Goal: Communication & Community: Share content

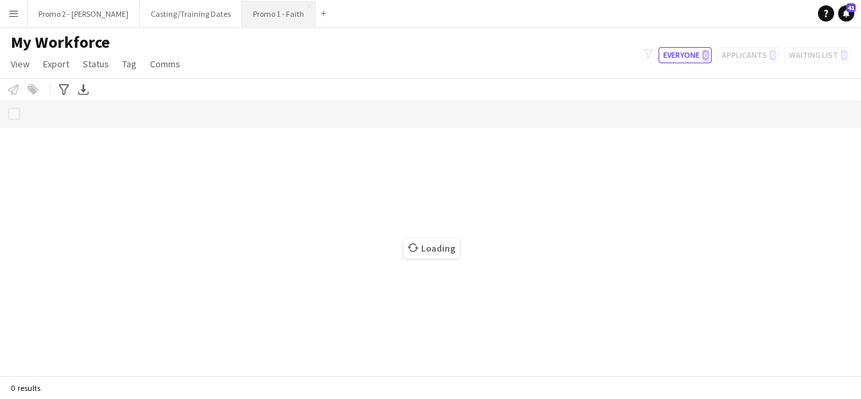
click at [242, 8] on button "Promo 1 - Faith Close" at bounding box center [278, 14] width 73 height 26
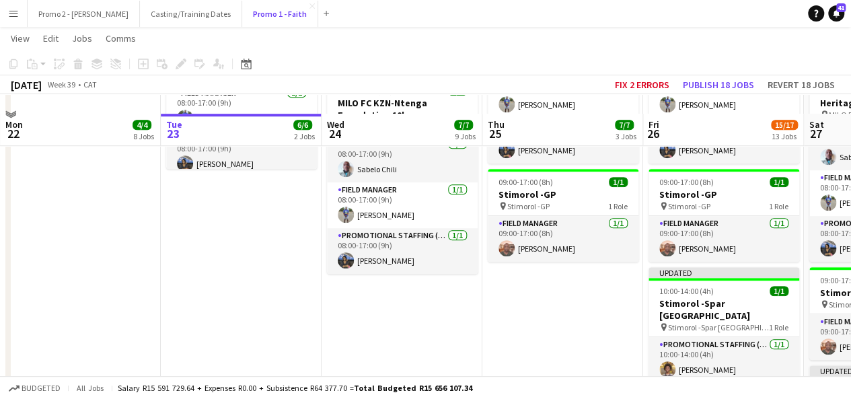
scroll to position [423, 0]
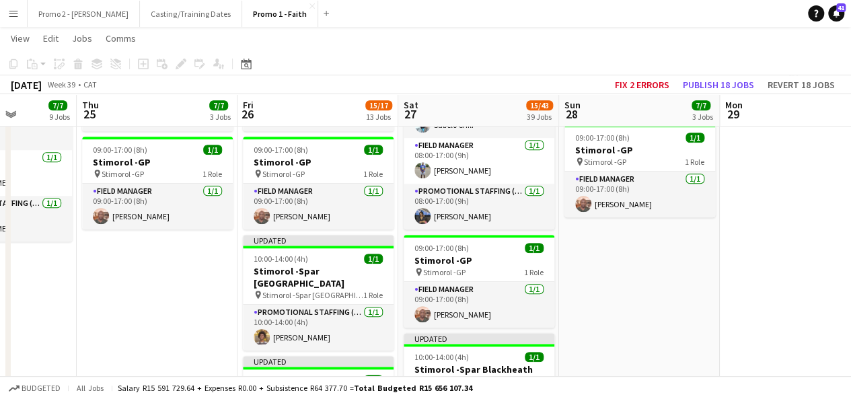
drag, startPoint x: 610, startPoint y: 285, endPoint x: 203, endPoint y: 307, distance: 407.7
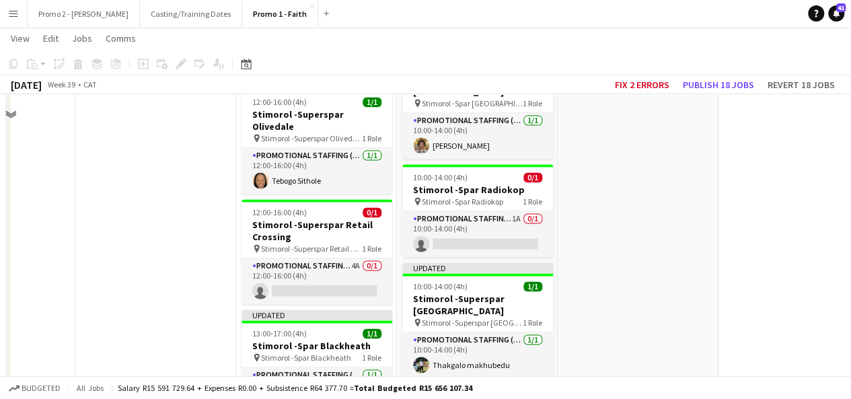
scroll to position [970, 0]
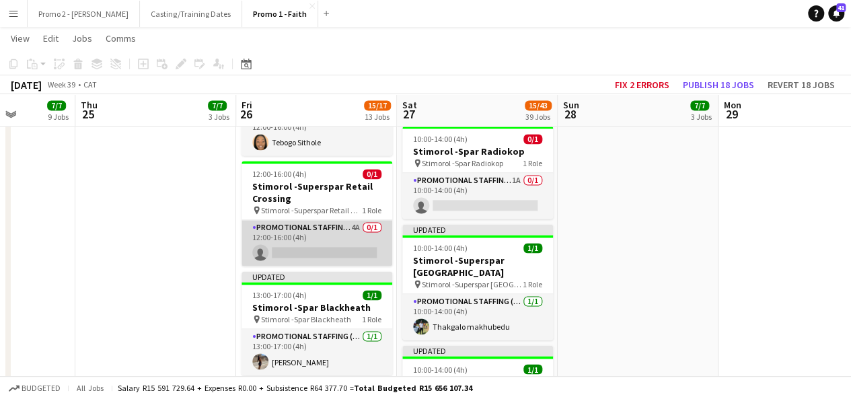
click at [346, 231] on app-card-role "Promotional Staffing (Brand Ambassadors) 4A 0/1 12:00-16:00 (4h) single-neutral…" at bounding box center [317, 243] width 151 height 46
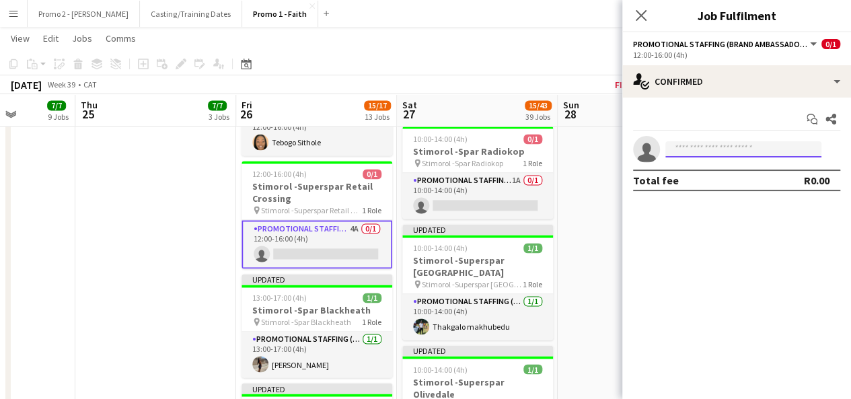
click at [732, 146] on input at bounding box center [743, 149] width 156 height 16
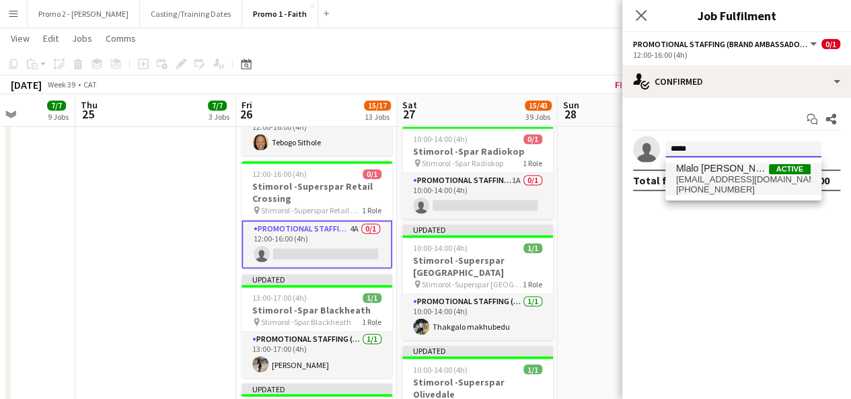
type input "*****"
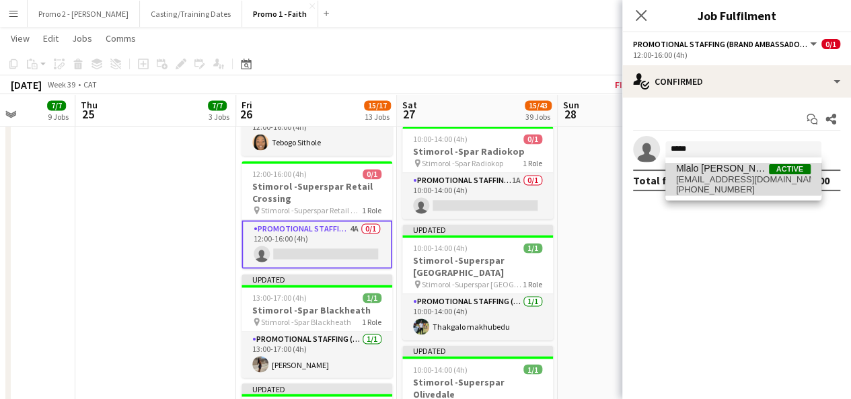
click at [718, 172] on span "Mlalo [PERSON_NAME]" at bounding box center [722, 168] width 93 height 11
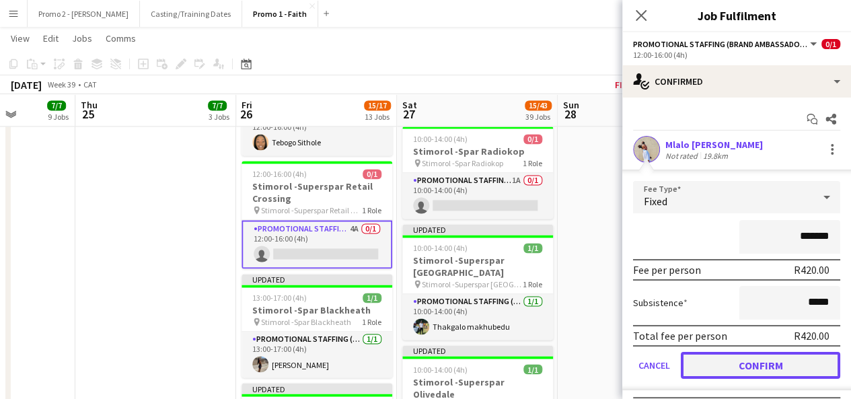
click at [770, 363] on button "Confirm" at bounding box center [760, 365] width 159 height 27
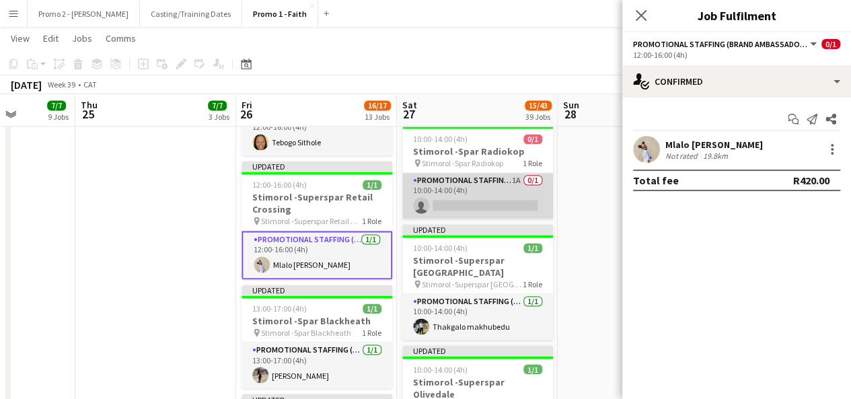
click at [513, 182] on app-card-role "Promotional Staffing (Brand Ambassadors) 1A 0/1 10:00-14:00 (4h) single-neutral…" at bounding box center [477, 196] width 151 height 46
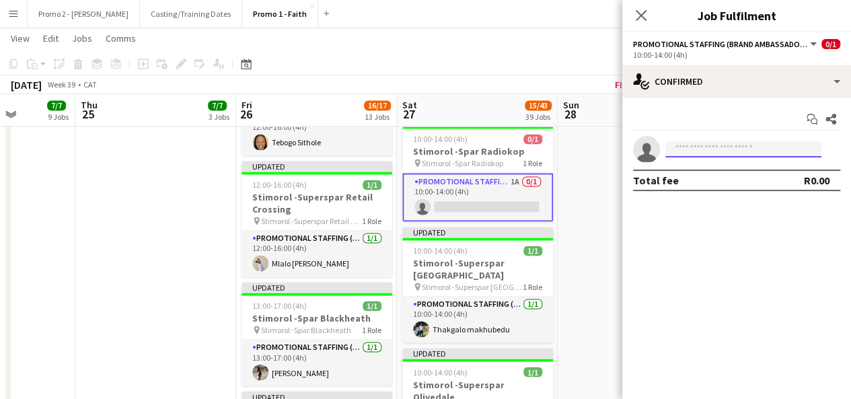
click at [721, 148] on input at bounding box center [743, 149] width 156 height 16
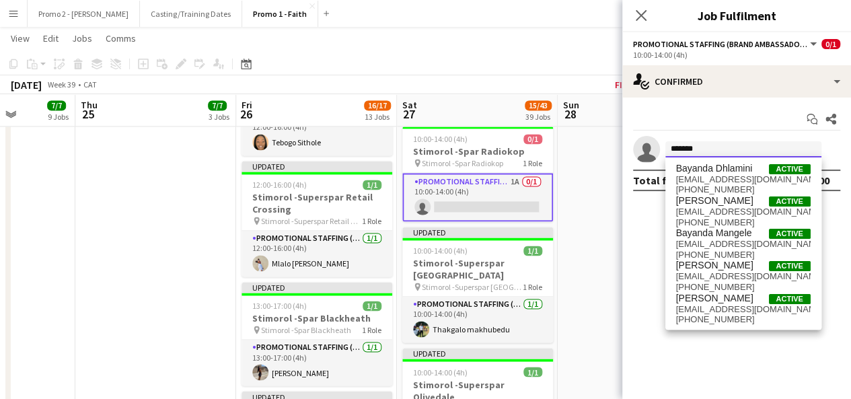
type input "*******"
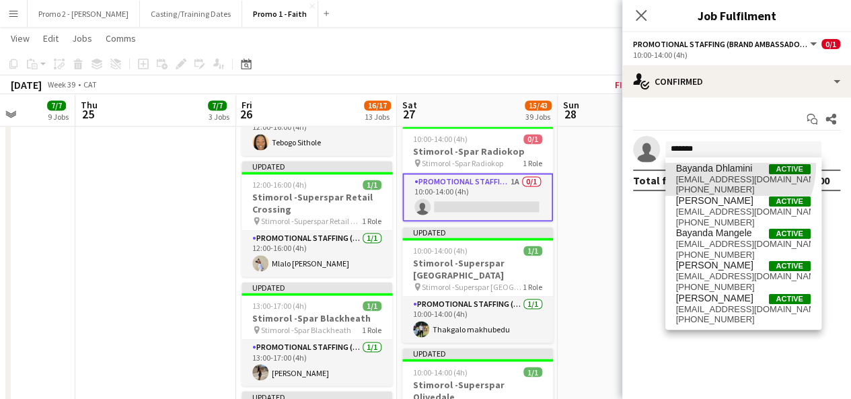
click at [728, 166] on span "Bayanda Dhlamini" at bounding box center [714, 168] width 77 height 11
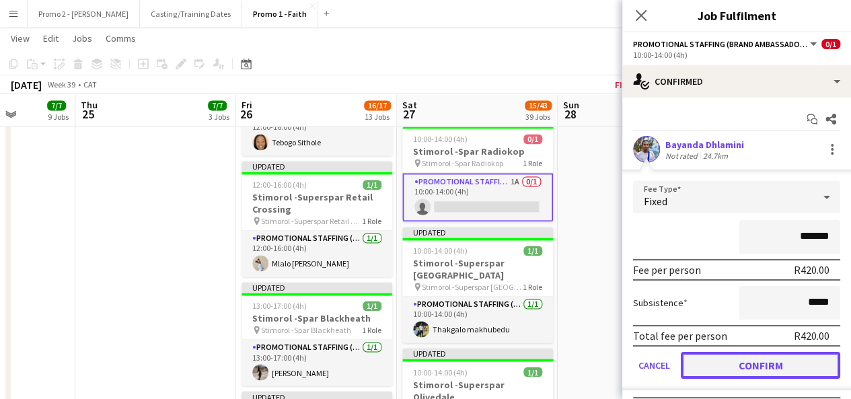
click at [774, 360] on button "Confirm" at bounding box center [760, 365] width 159 height 27
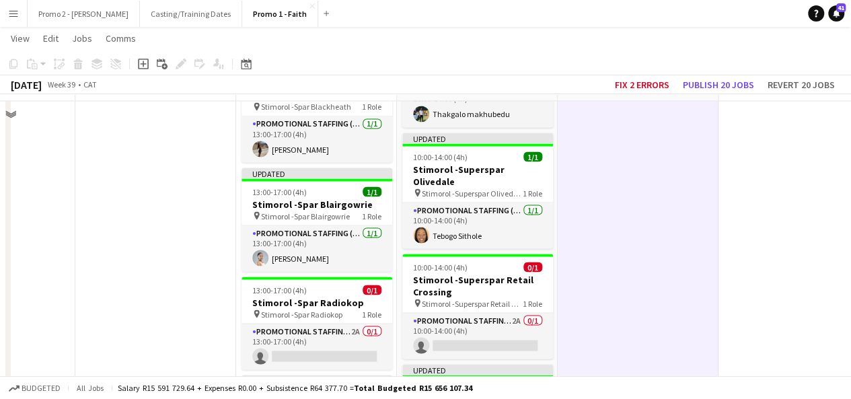
scroll to position [1226, 0]
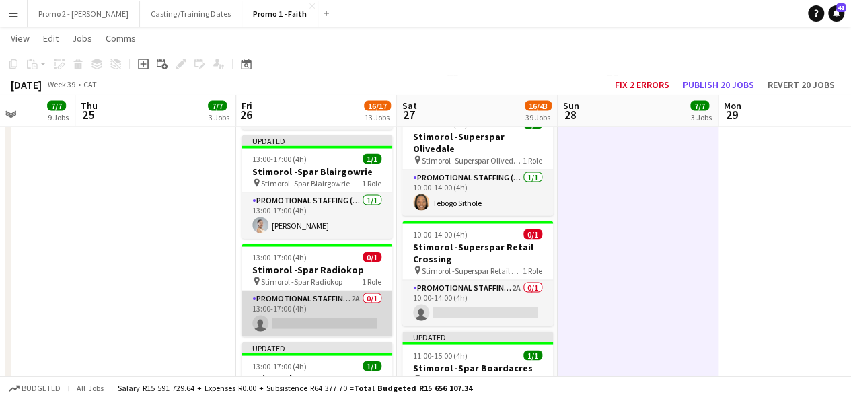
click at [313, 297] on app-card-role "Promotional Staffing (Brand Ambassadors) 2A 0/1 13:00-17:00 (4h) single-neutral…" at bounding box center [317, 314] width 151 height 46
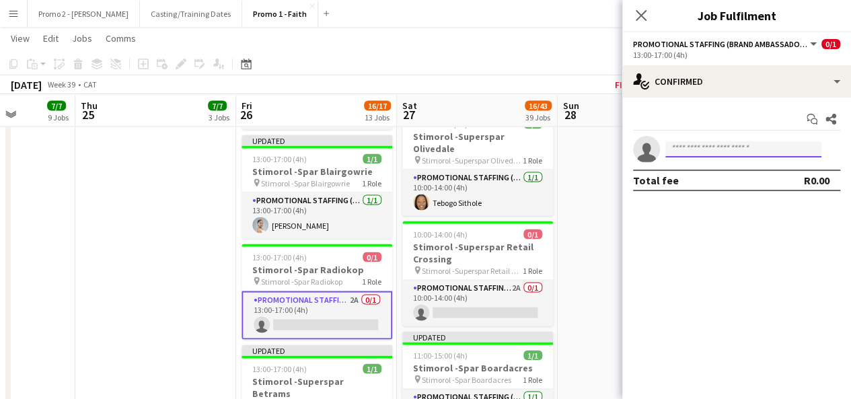
click at [737, 153] on input at bounding box center [743, 149] width 156 height 16
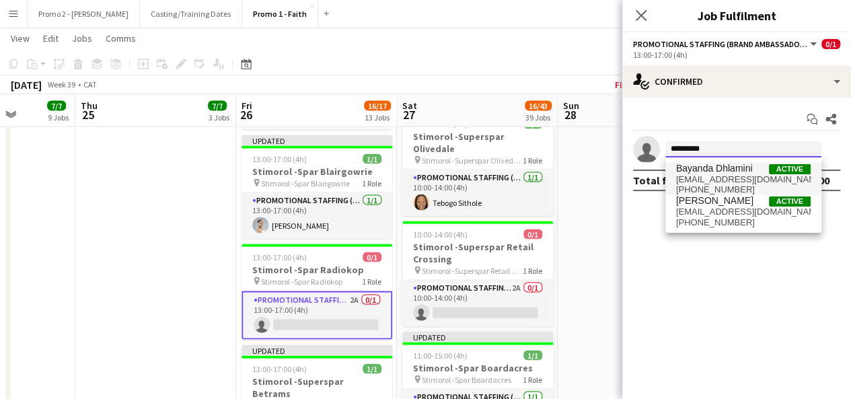
type input "*********"
click at [733, 167] on span "Bayanda Dhlamini" at bounding box center [714, 168] width 77 height 11
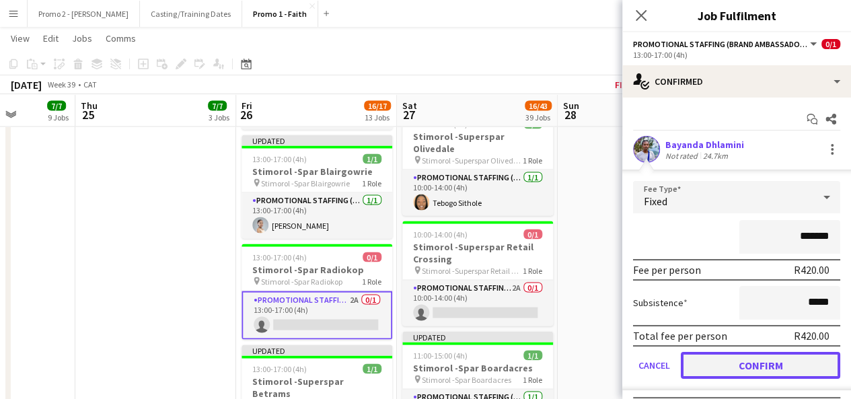
click at [776, 359] on button "Confirm" at bounding box center [760, 365] width 159 height 27
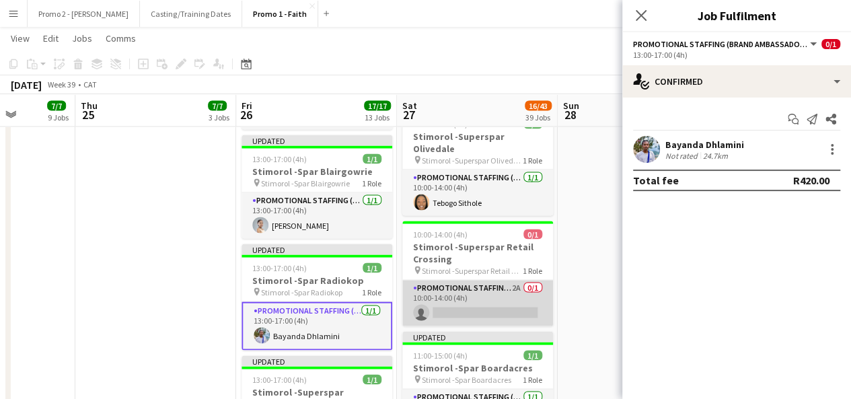
click at [509, 280] on app-card-role "Promotional Staffing (Brand Ambassadors) 2A 0/1 10:00-14:00 (4h) single-neutral…" at bounding box center [477, 303] width 151 height 46
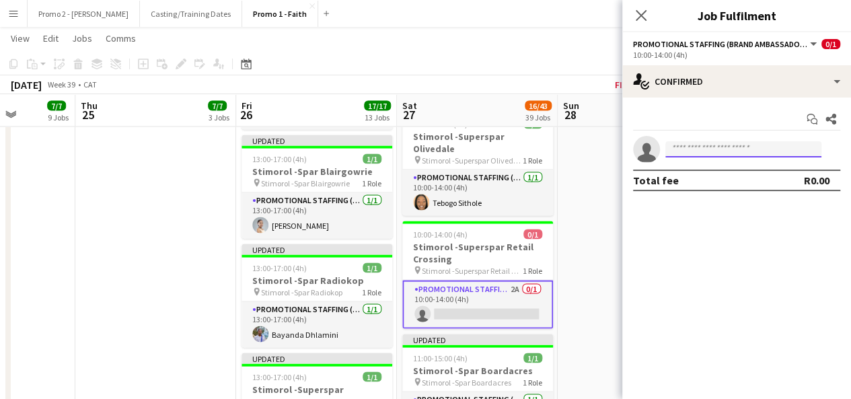
click at [700, 149] on input at bounding box center [743, 149] width 156 height 16
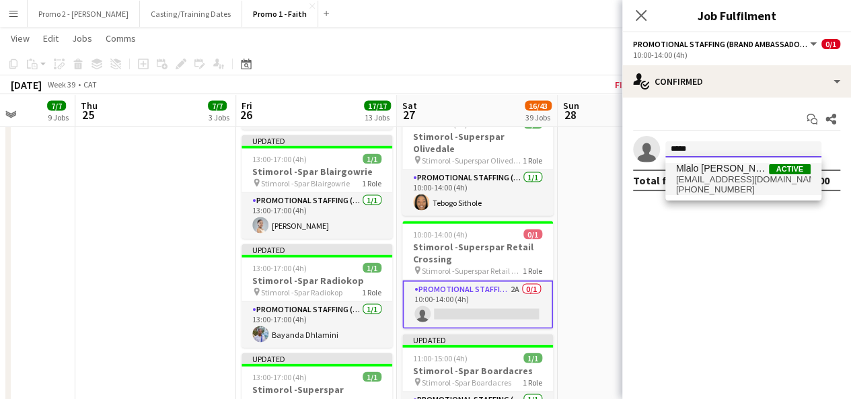
type input "*****"
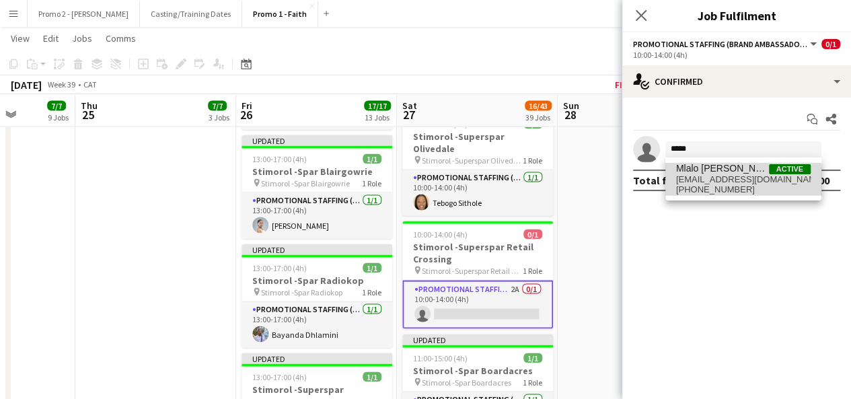
click at [717, 186] on span "[PHONE_NUMBER]" at bounding box center [743, 189] width 135 height 11
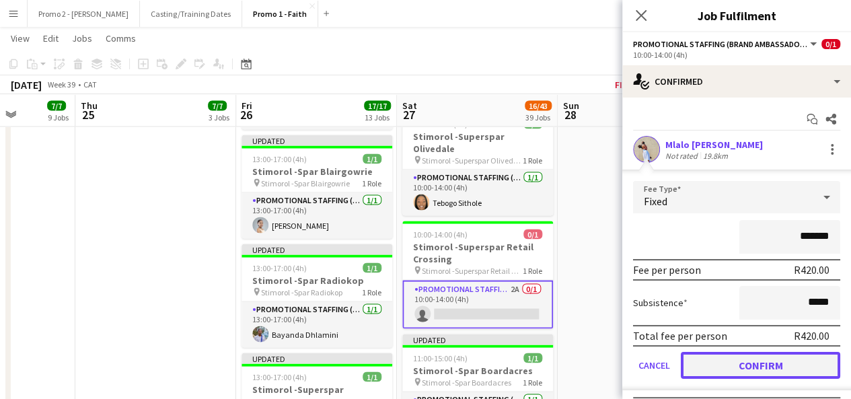
click at [773, 355] on button "Confirm" at bounding box center [760, 365] width 159 height 27
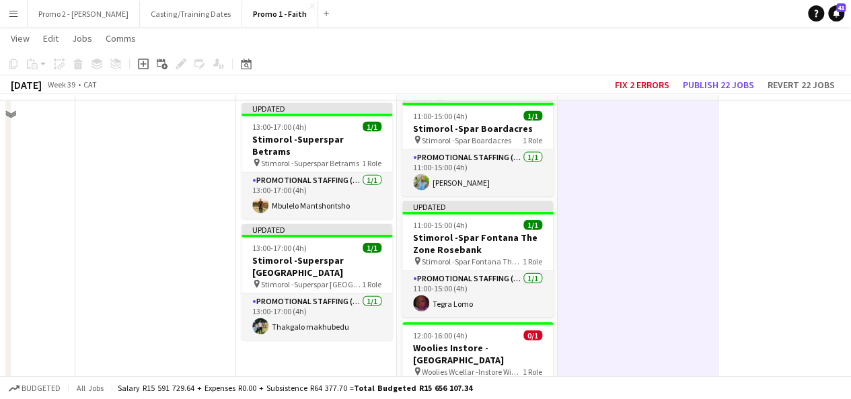
scroll to position [1449, 0]
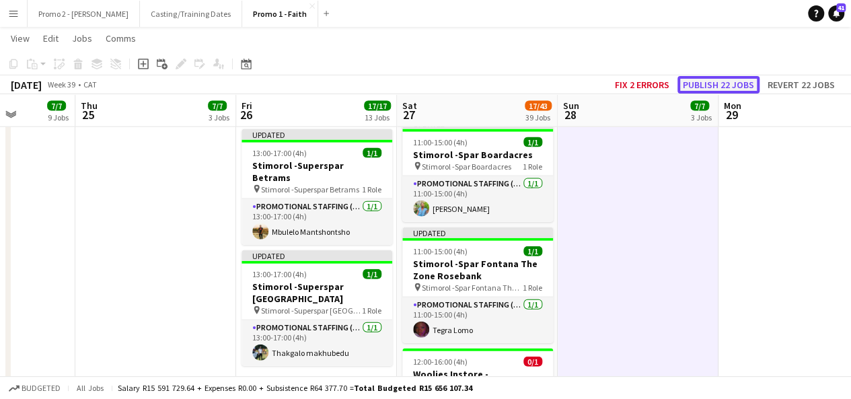
click at [717, 78] on button "Publish 22 jobs" at bounding box center [719, 84] width 82 height 17
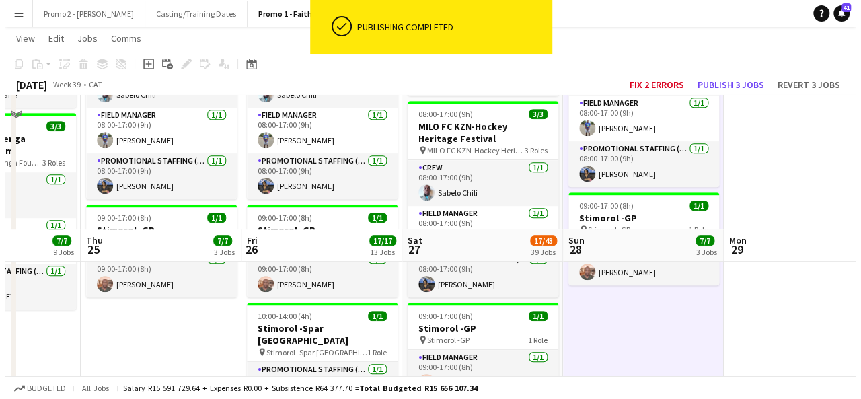
scroll to position [0, 0]
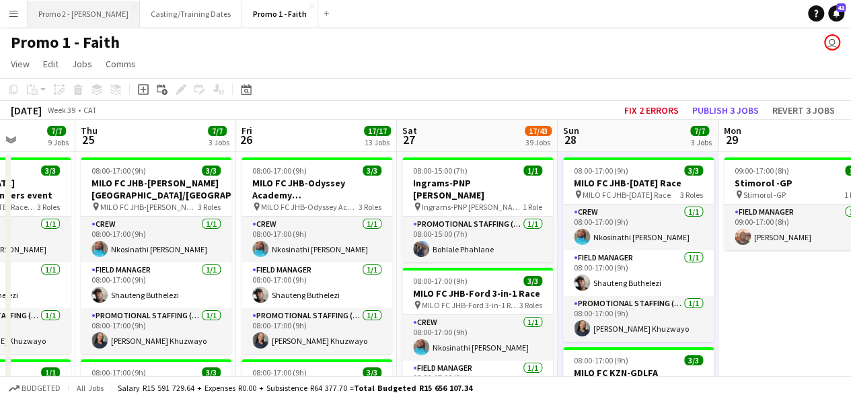
click at [61, 7] on button "Promo 2 - [PERSON_NAME]" at bounding box center [84, 14] width 112 height 26
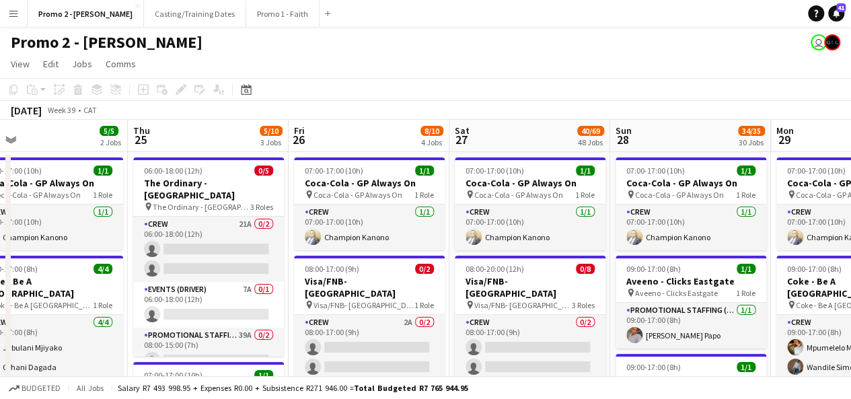
scroll to position [0, 362]
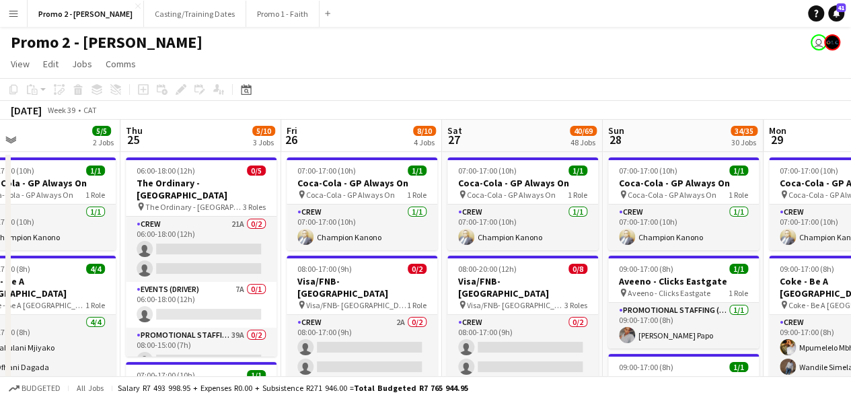
drag, startPoint x: 796, startPoint y: 219, endPoint x: 434, endPoint y: 181, distance: 363.9
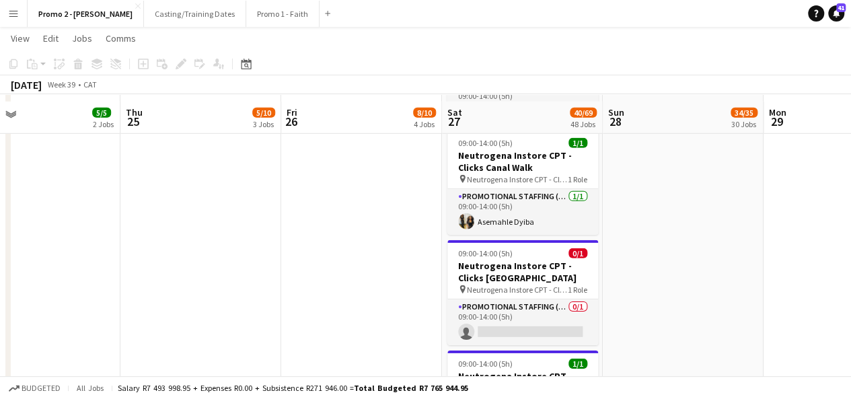
scroll to position [4519, 0]
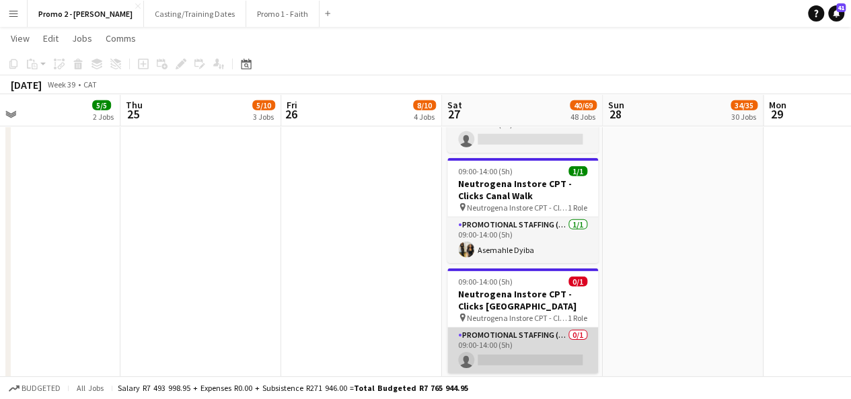
click at [565, 328] on app-card-role "Promotional Staffing (Brand Ambassadors) 0/1 09:00-14:00 (5h) single-neutral-ac…" at bounding box center [522, 351] width 151 height 46
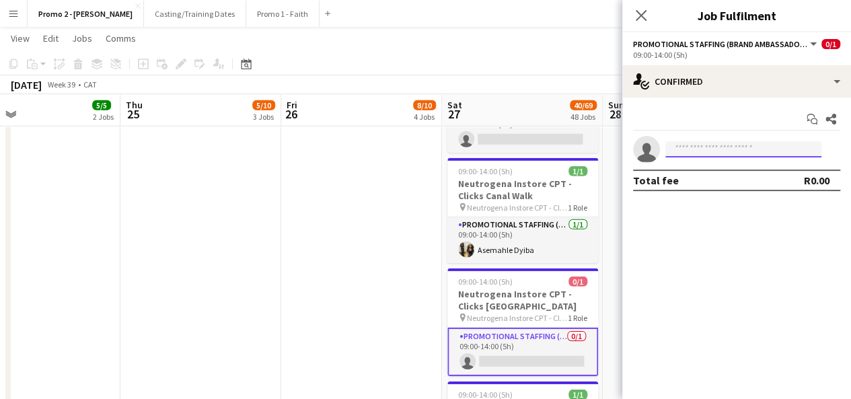
click at [700, 149] on input at bounding box center [743, 149] width 156 height 16
type input "*****"
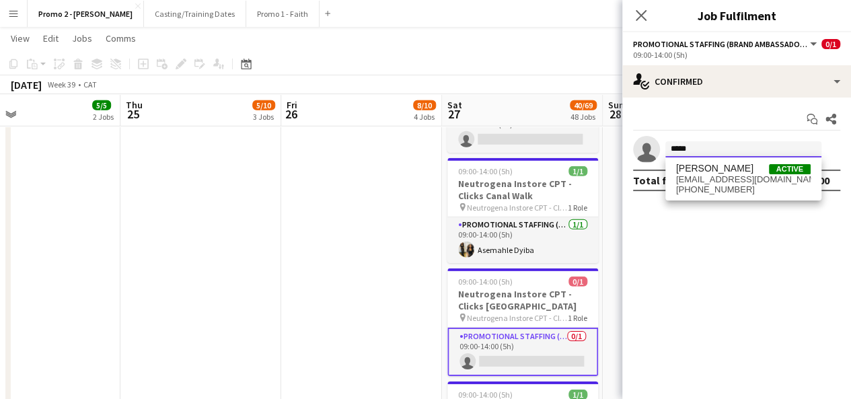
drag, startPoint x: 704, startPoint y: 151, endPoint x: 660, endPoint y: 146, distance: 44.7
click at [660, 146] on form "*****" at bounding box center [750, 149] width 180 height 17
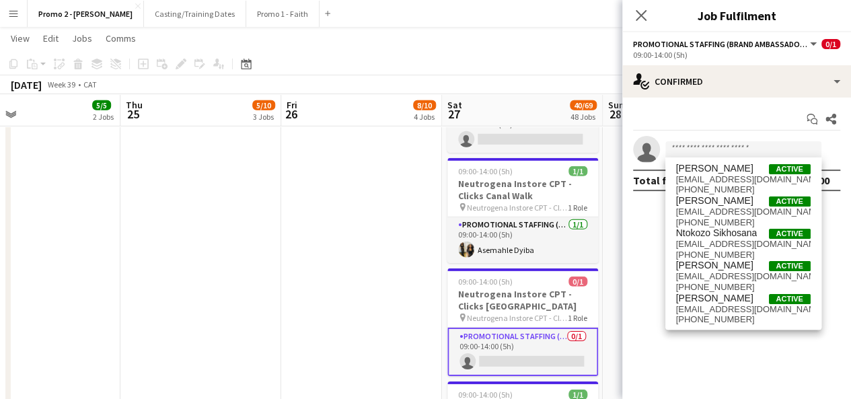
click at [13, 10] on app-icon "Menu" at bounding box center [13, 13] width 11 height 11
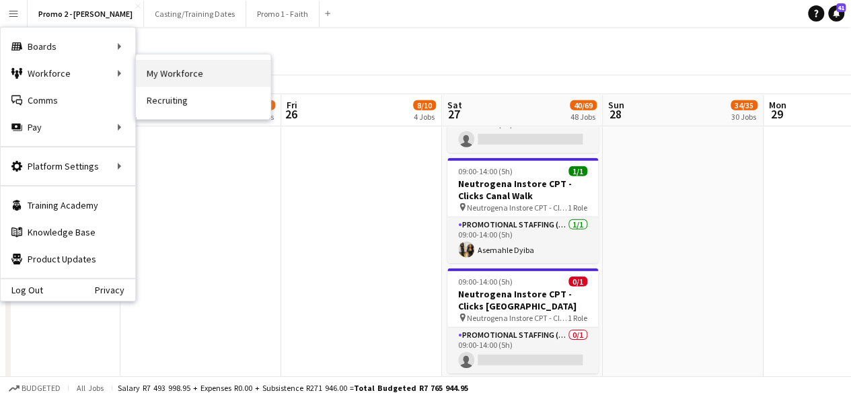
click at [196, 65] on link "My Workforce" at bounding box center [203, 73] width 135 height 27
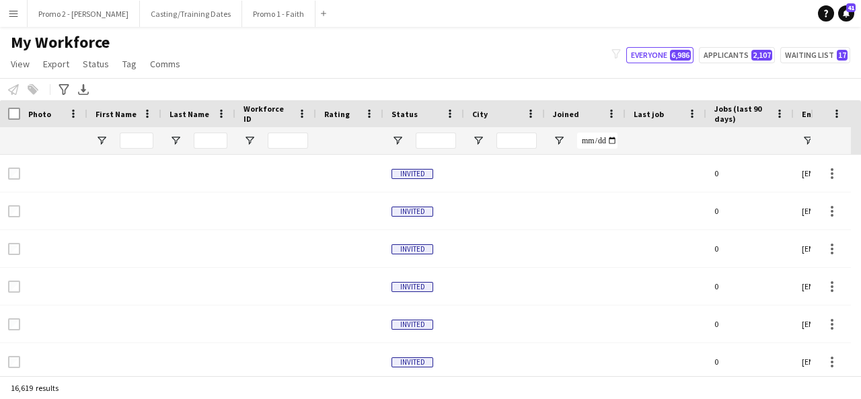
type input "*****"
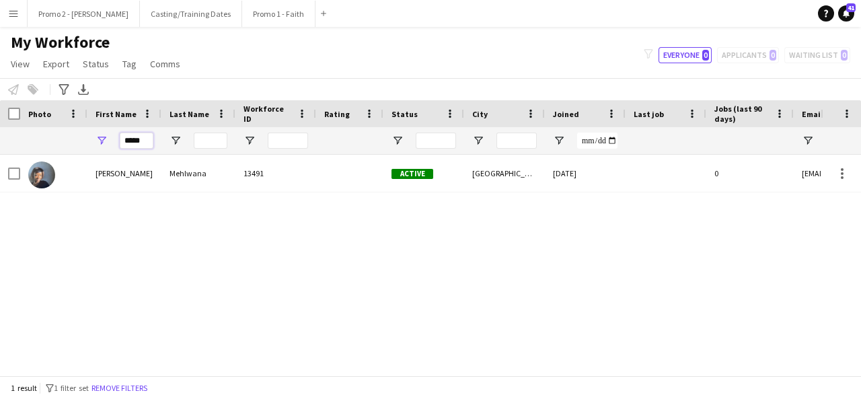
drag, startPoint x: 149, startPoint y: 141, endPoint x: 114, endPoint y: 139, distance: 35.7
click at [114, 139] on div "*****" at bounding box center [124, 140] width 74 height 27
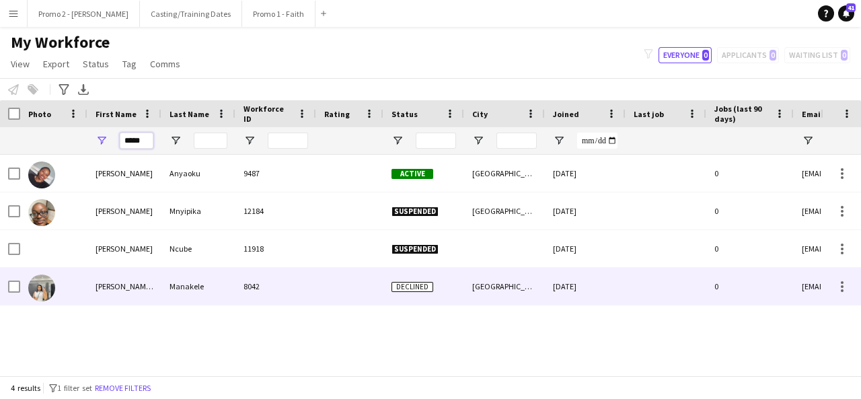
type input "*****"
click at [136, 292] on div "[PERSON_NAME] [PERSON_NAME]" at bounding box center [124, 286] width 74 height 37
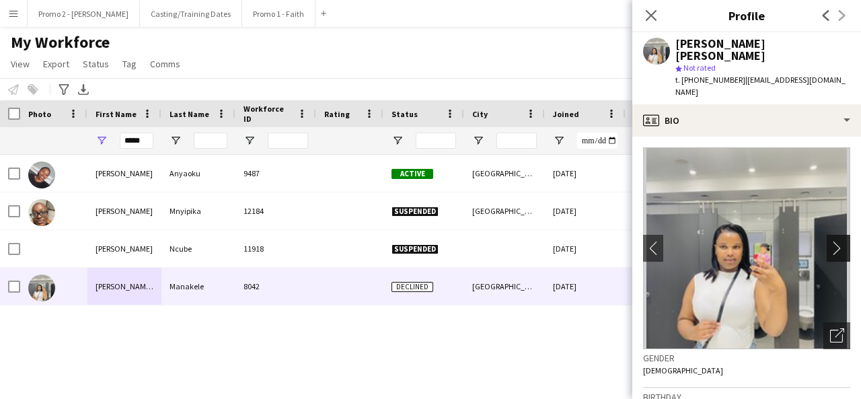
click at [830, 241] on app-icon "chevron-right" at bounding box center [840, 248] width 21 height 14
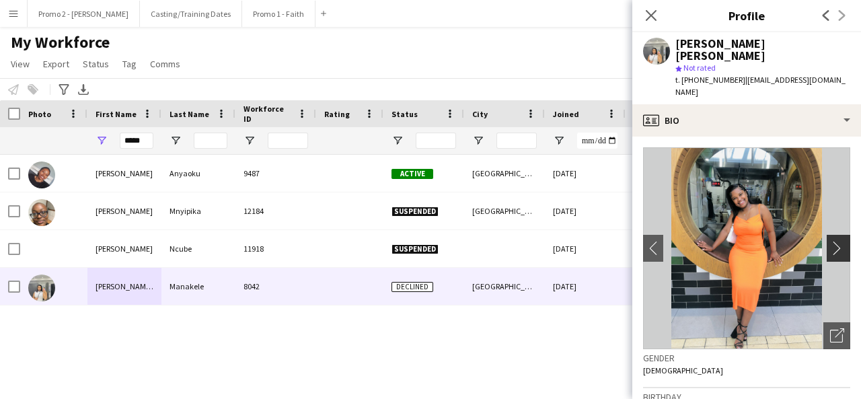
click at [830, 241] on app-icon "chevron-right" at bounding box center [840, 248] width 21 height 14
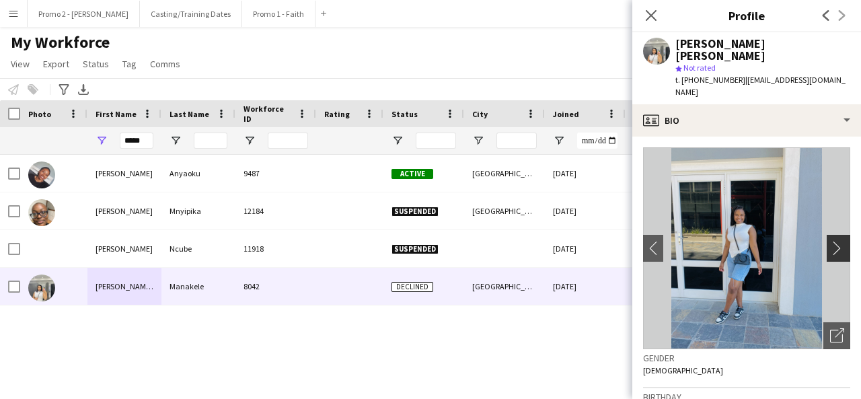
click at [830, 241] on app-icon "chevron-right" at bounding box center [840, 248] width 21 height 14
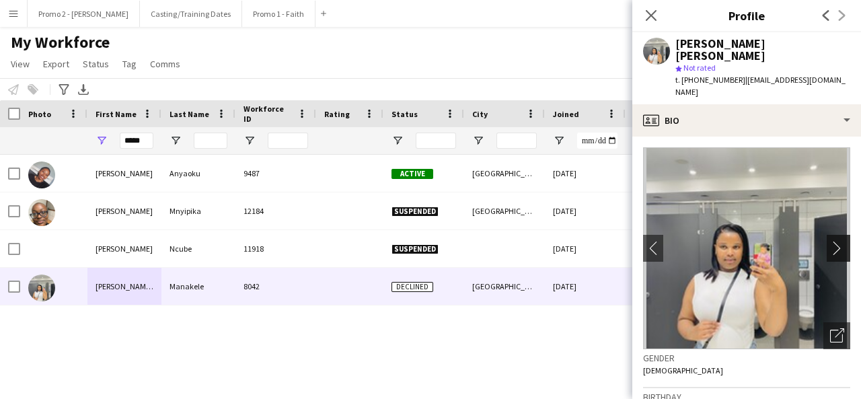
click at [830, 241] on app-icon "chevron-right" at bounding box center [840, 248] width 21 height 14
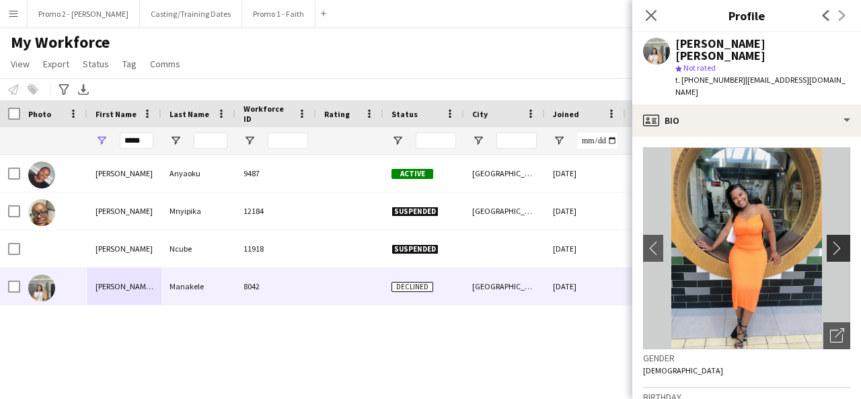
click at [831, 241] on app-icon "chevron-right" at bounding box center [840, 248] width 21 height 14
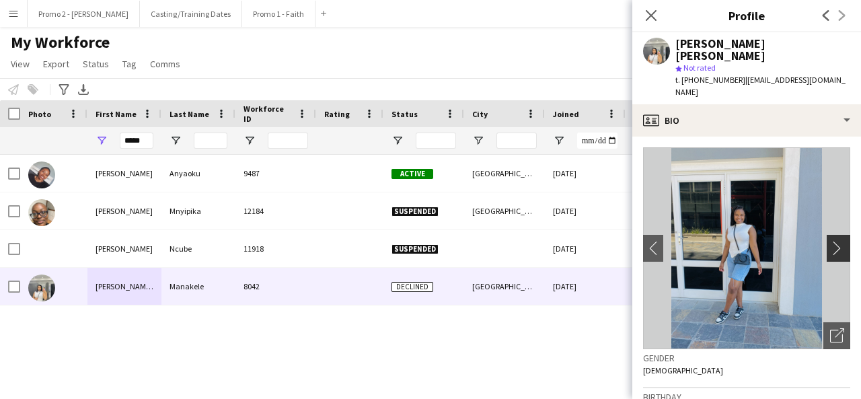
click at [831, 241] on app-icon "chevron-right" at bounding box center [840, 248] width 21 height 14
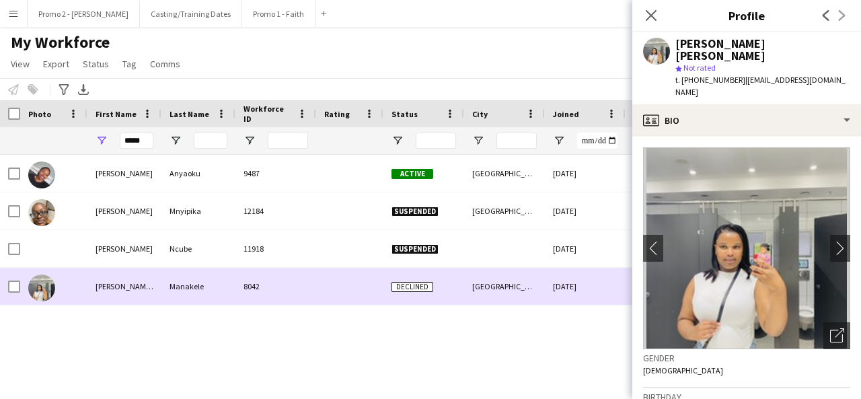
click at [520, 281] on div "[GEOGRAPHIC_DATA]" at bounding box center [504, 286] width 81 height 37
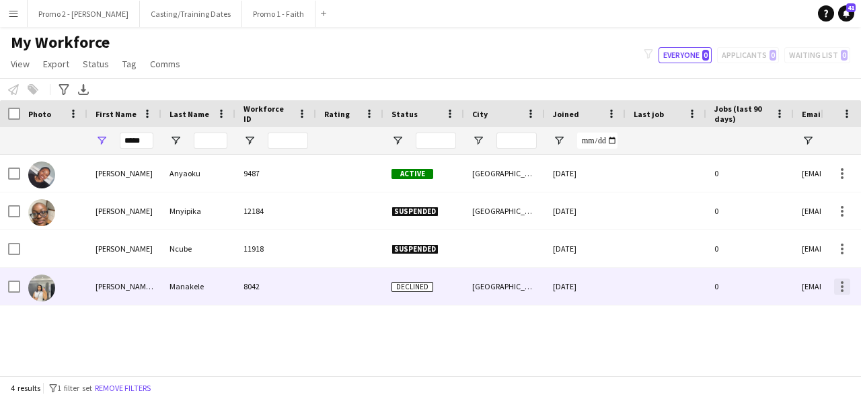
click at [844, 285] on div at bounding box center [842, 287] width 16 height 16
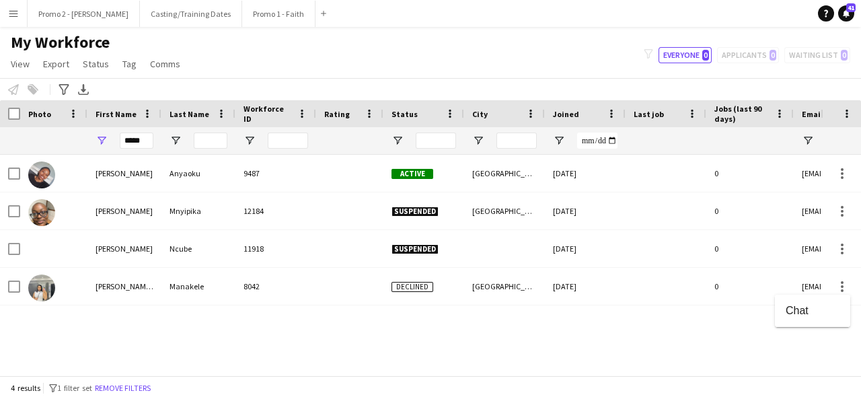
drag, startPoint x: 145, startPoint y: 143, endPoint x: 134, endPoint y: 137, distance: 12.7
click at [116, 139] on div at bounding box center [430, 199] width 861 height 399
click at [153, 136] on div "*****" at bounding box center [124, 140] width 74 height 27
drag, startPoint x: 147, startPoint y: 137, endPoint x: 99, endPoint y: 144, distance: 48.3
click at [99, 144] on div "*****" at bounding box center [124, 140] width 74 height 27
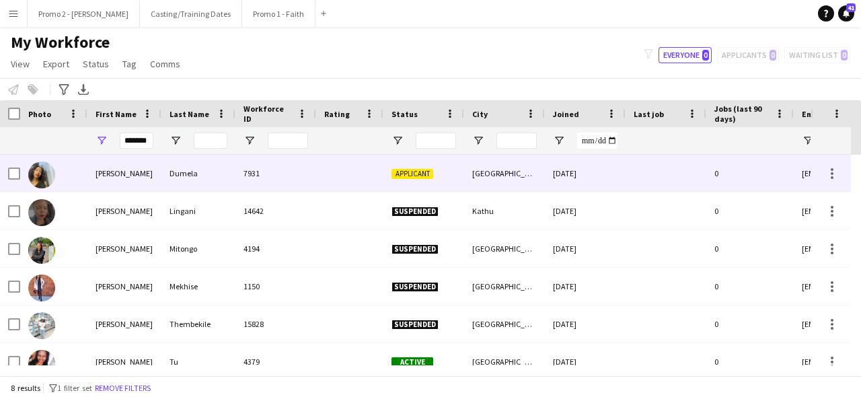
click at [244, 182] on div "7931" at bounding box center [275, 173] width 81 height 37
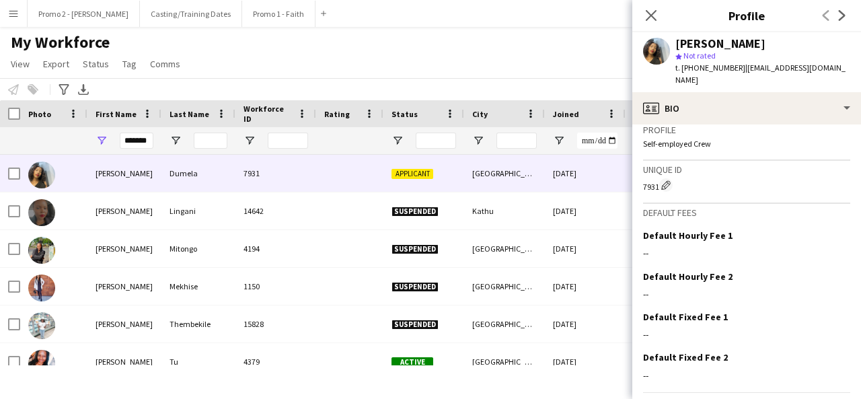
scroll to position [599, 0]
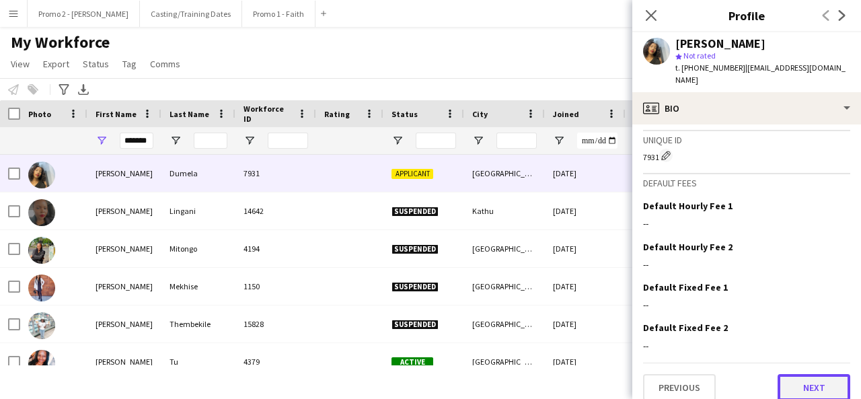
click at [803, 374] on button "Next" at bounding box center [814, 387] width 73 height 27
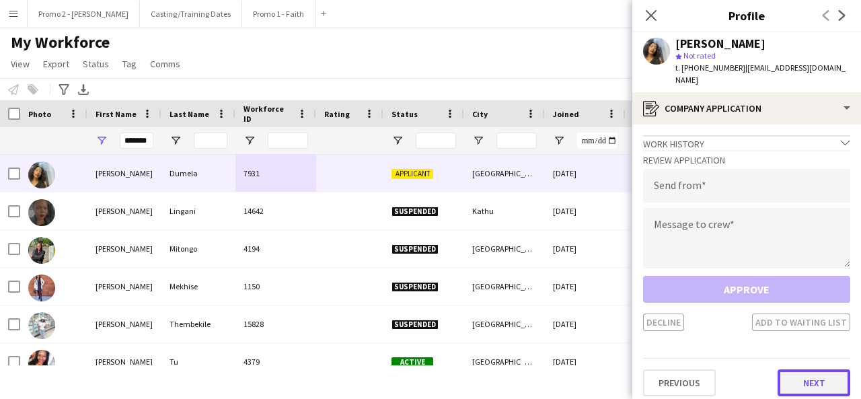
click at [811, 369] on button "Next" at bounding box center [814, 382] width 73 height 27
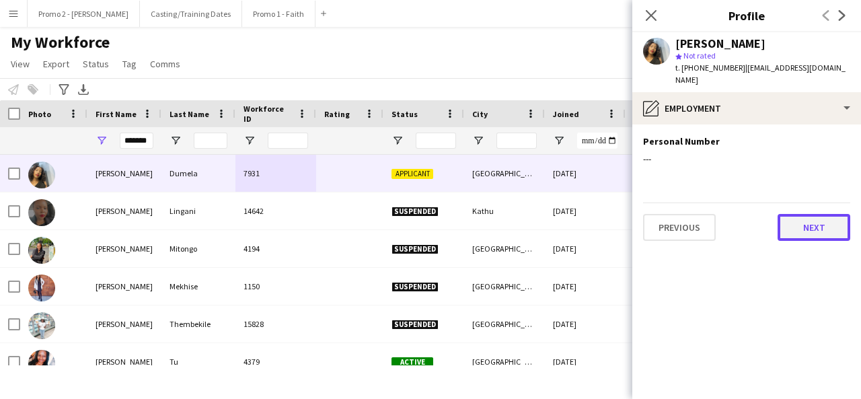
click at [801, 214] on button "Next" at bounding box center [814, 227] width 73 height 27
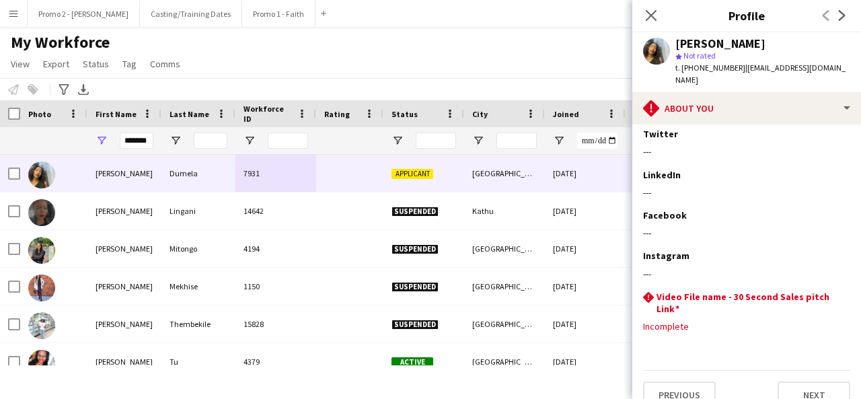
scroll to position [193, 0]
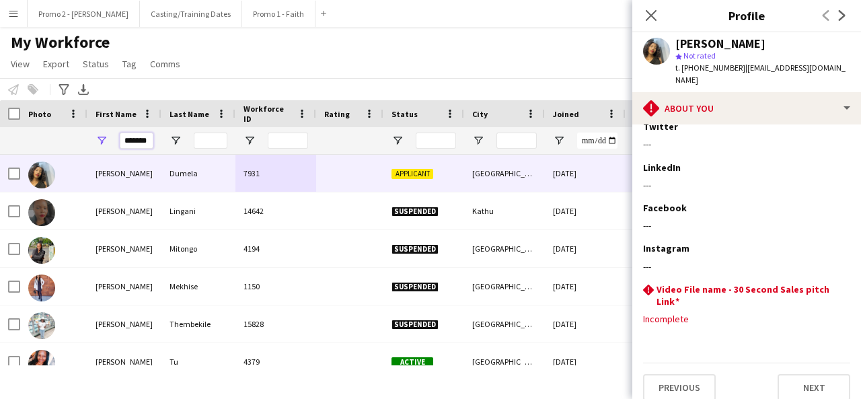
drag, startPoint x: 151, startPoint y: 143, endPoint x: 94, endPoint y: 139, distance: 57.3
click at [94, 139] on div "*******" at bounding box center [124, 140] width 74 height 27
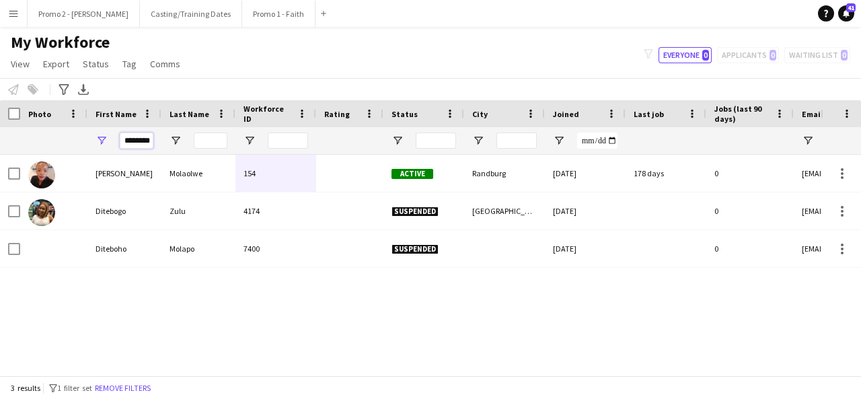
scroll to position [0, 3]
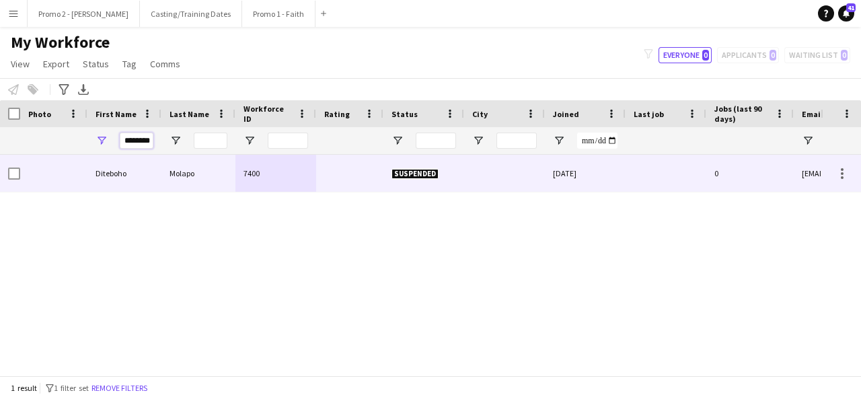
type input "********"
click at [232, 182] on div "Molapo" at bounding box center [198, 173] width 74 height 37
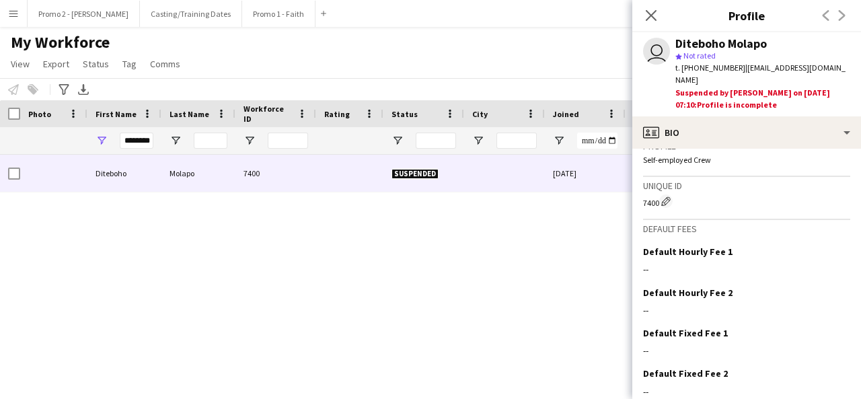
scroll to position [596, 0]
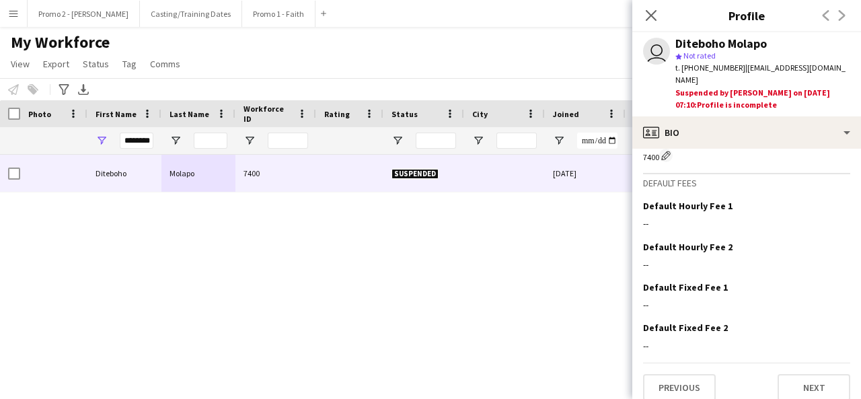
click at [817, 363] on div "Previous Next" at bounding box center [746, 382] width 207 height 38
click at [817, 374] on button "Next" at bounding box center [814, 387] width 73 height 27
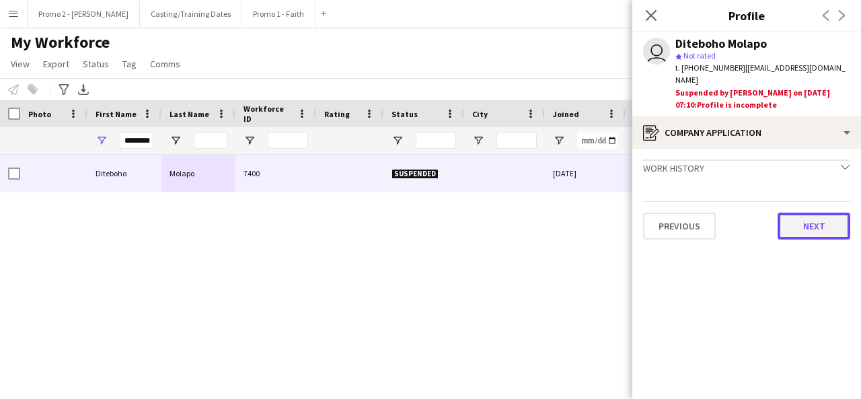
click at [809, 213] on button "Next" at bounding box center [814, 226] width 73 height 27
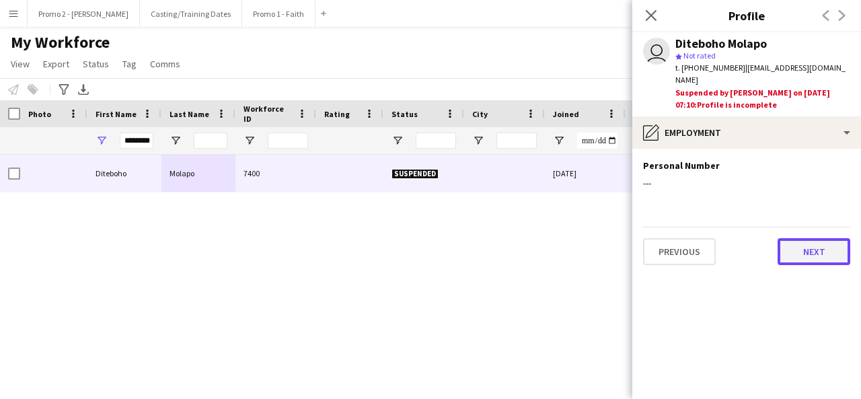
click at [838, 247] on button "Next" at bounding box center [814, 251] width 73 height 27
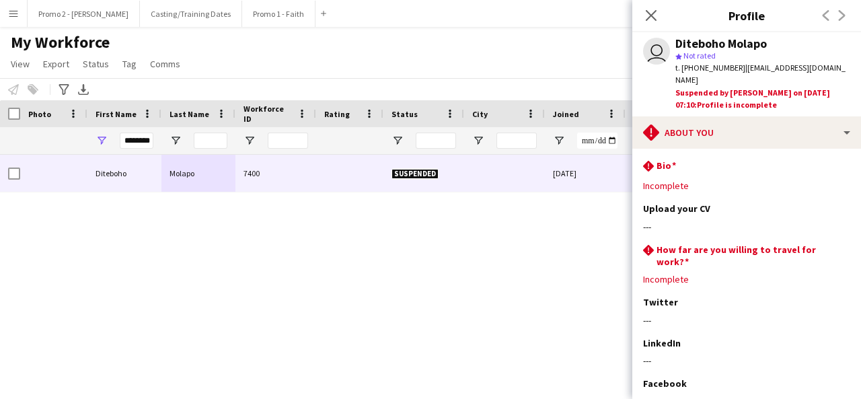
scroll to position [176, 0]
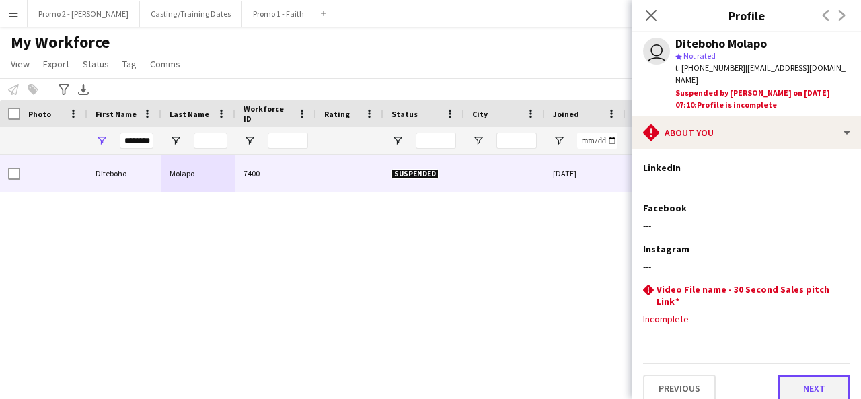
click at [811, 385] on button "Next" at bounding box center [814, 388] width 73 height 27
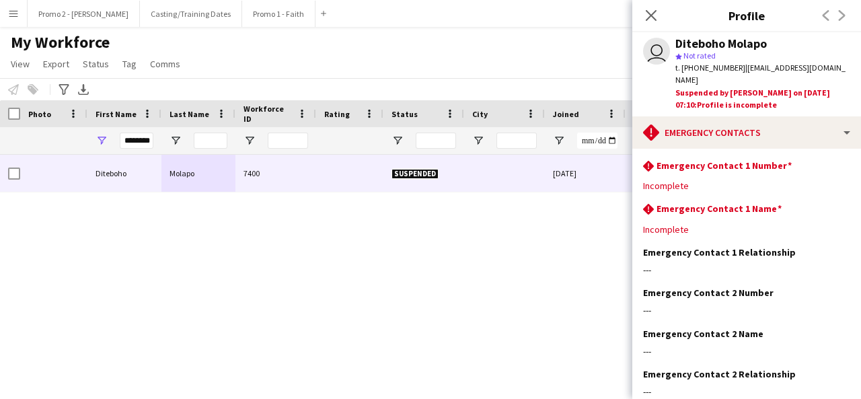
scroll to position [73, 0]
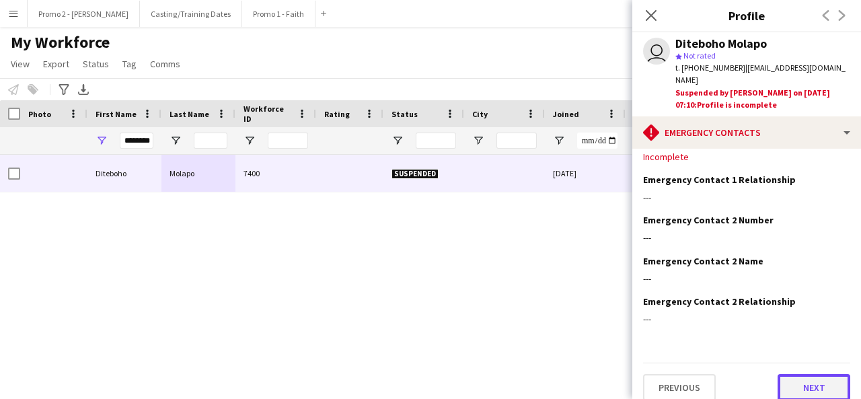
click at [813, 374] on button "Next" at bounding box center [814, 387] width 73 height 27
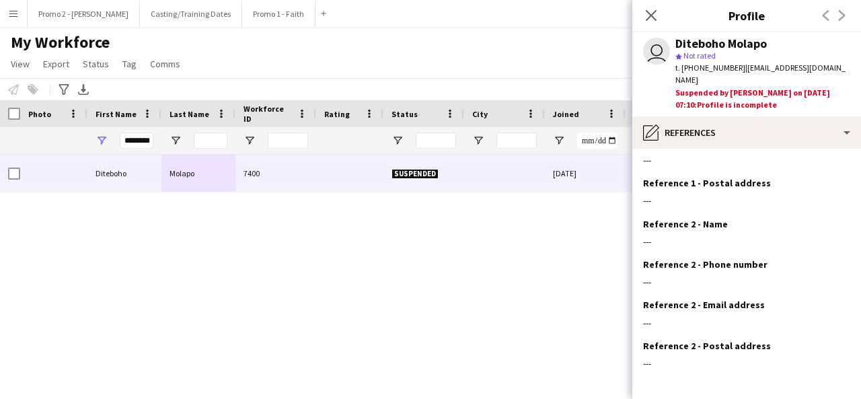
scroll to position [149, 0]
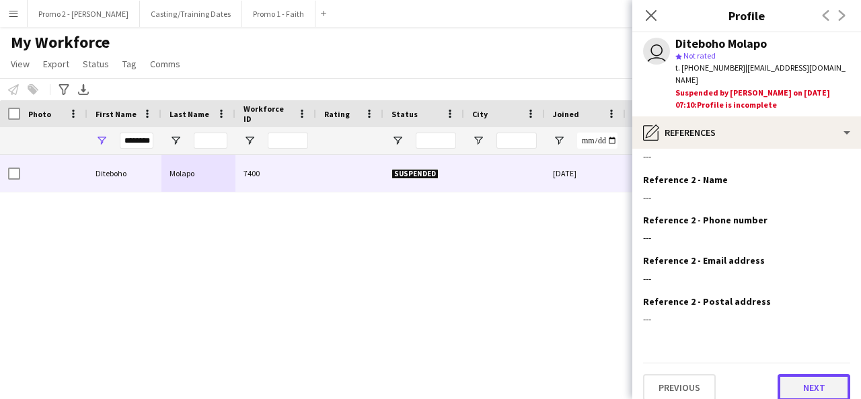
click at [805, 374] on button "Next" at bounding box center [814, 387] width 73 height 27
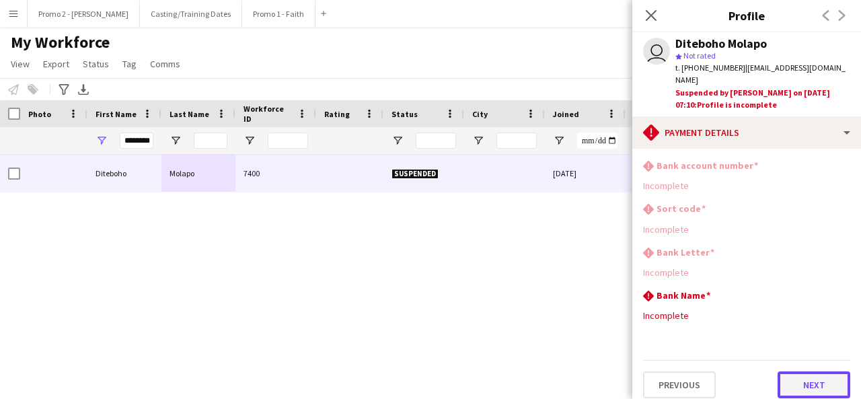
click at [823, 371] on button "Next" at bounding box center [814, 384] width 73 height 27
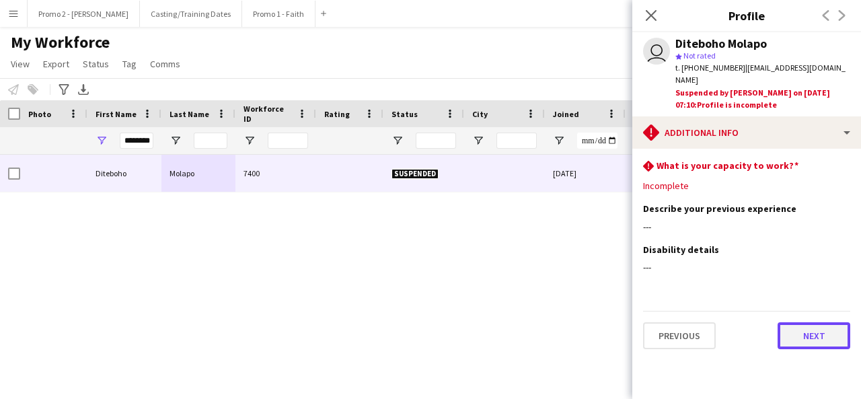
click at [824, 322] on button "Next" at bounding box center [814, 335] width 73 height 27
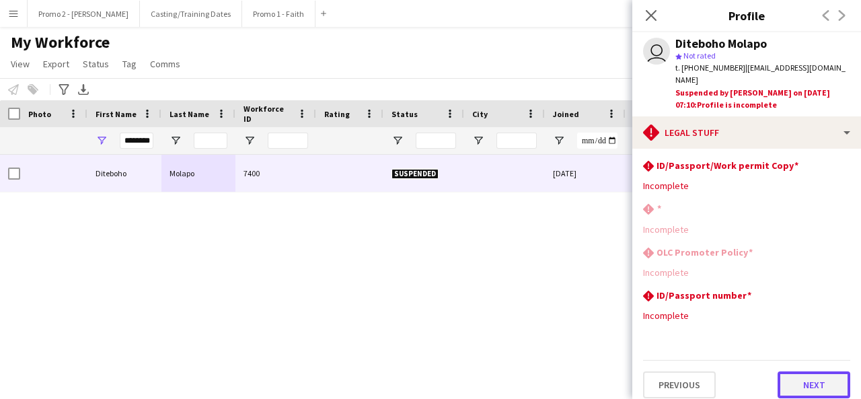
click at [812, 371] on button "Next" at bounding box center [814, 384] width 73 height 27
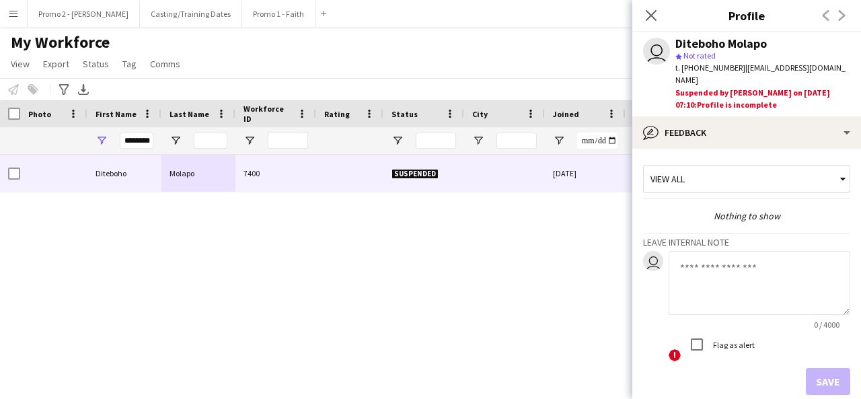
scroll to position [59, 0]
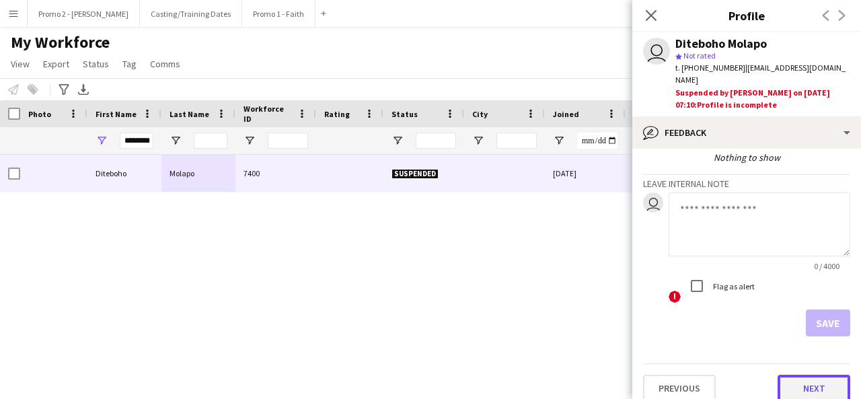
click at [812, 375] on button "Next" at bounding box center [814, 388] width 73 height 27
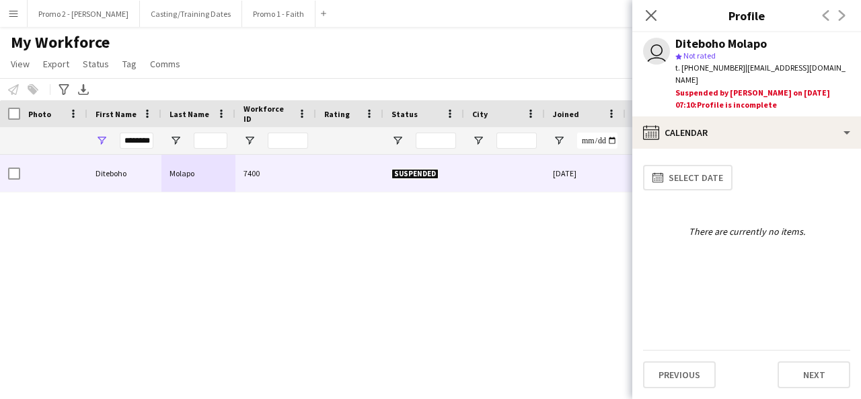
click at [648, 5] on div "Close pop-in" at bounding box center [651, 15] width 38 height 31
click at [242, 18] on button "Promo 1 - Faith Close" at bounding box center [278, 14] width 73 height 26
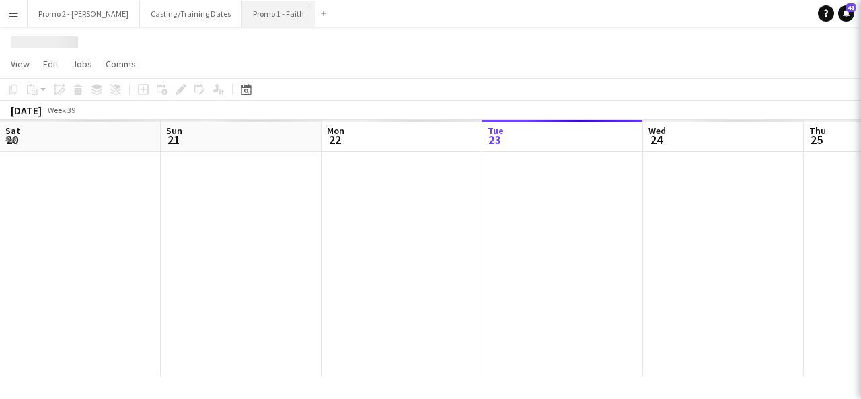
scroll to position [0, 322]
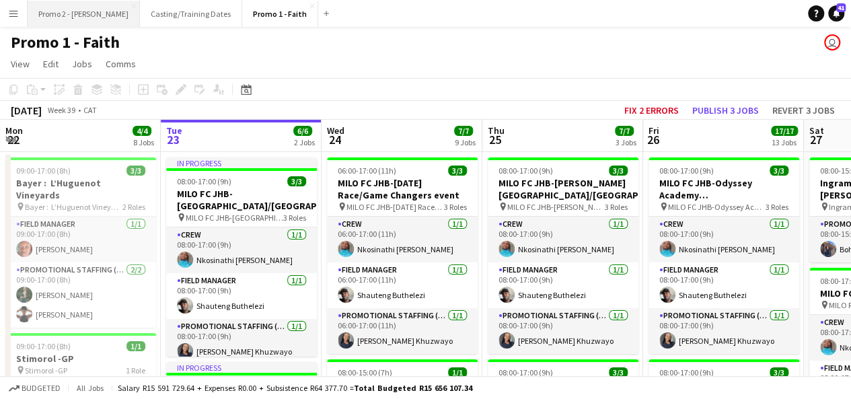
click at [77, 8] on button "Promo 2 - [PERSON_NAME]" at bounding box center [84, 14] width 112 height 26
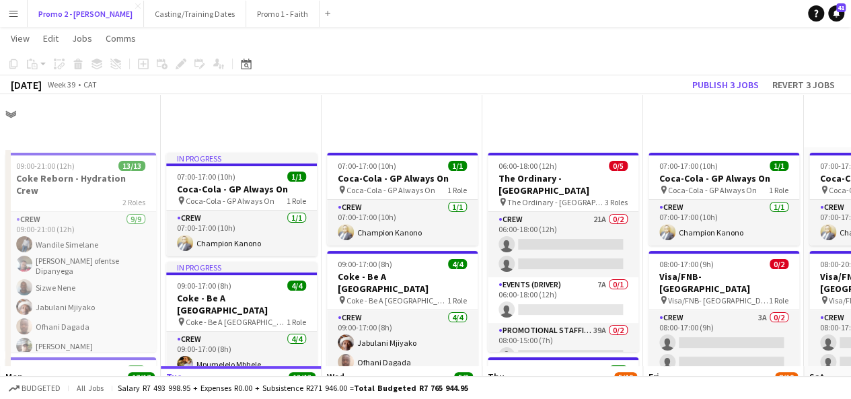
scroll to position [303, 0]
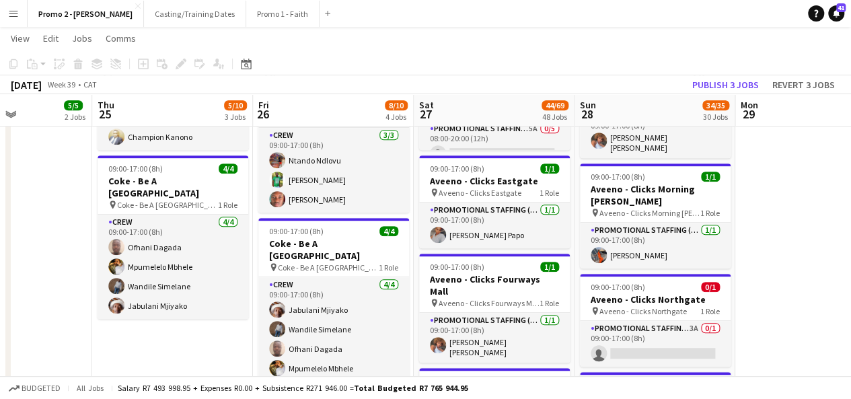
drag, startPoint x: 803, startPoint y: 156, endPoint x: 409, endPoint y: 180, distance: 394.3
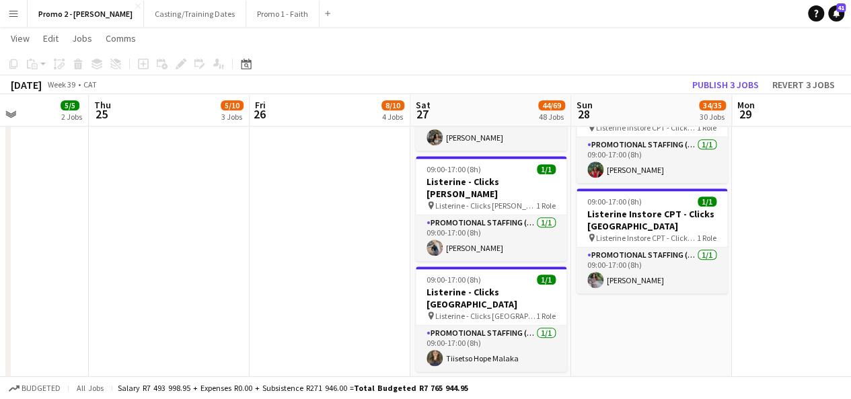
scroll to position [3237, 0]
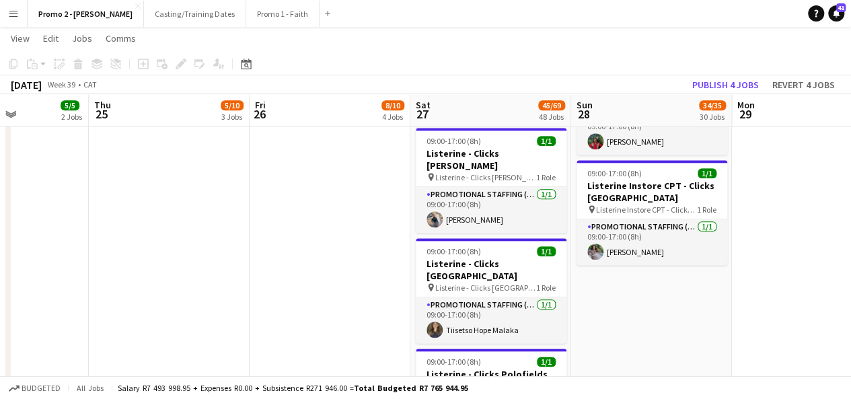
click at [13, 6] on button "Menu" at bounding box center [13, 13] width 27 height 27
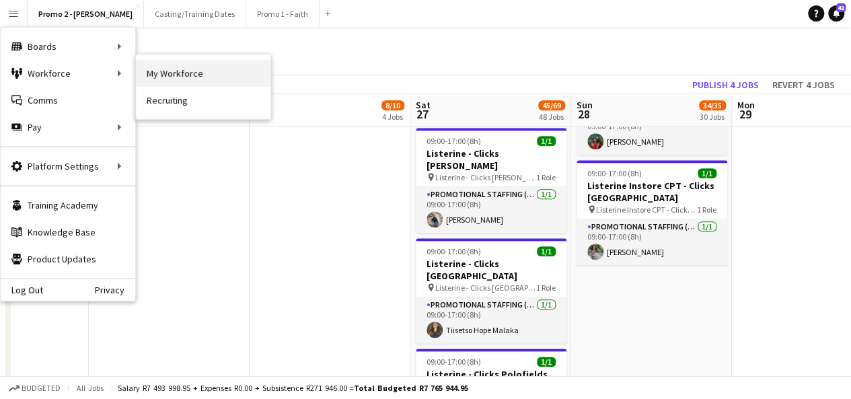
click at [219, 67] on link "My Workforce" at bounding box center [203, 73] width 135 height 27
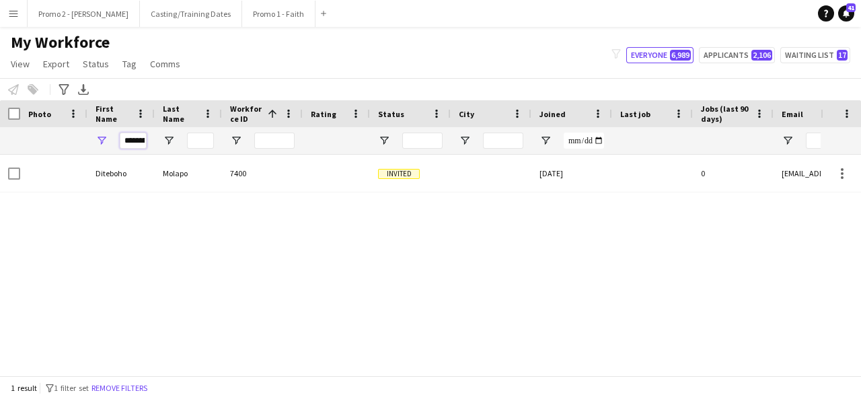
drag, startPoint x: 123, startPoint y: 140, endPoint x: 324, endPoint y: 102, distance: 204.8
click at [324, 102] on div "Workforce Details Photo First Name 1" at bounding box center [719, 127] width 1439 height 54
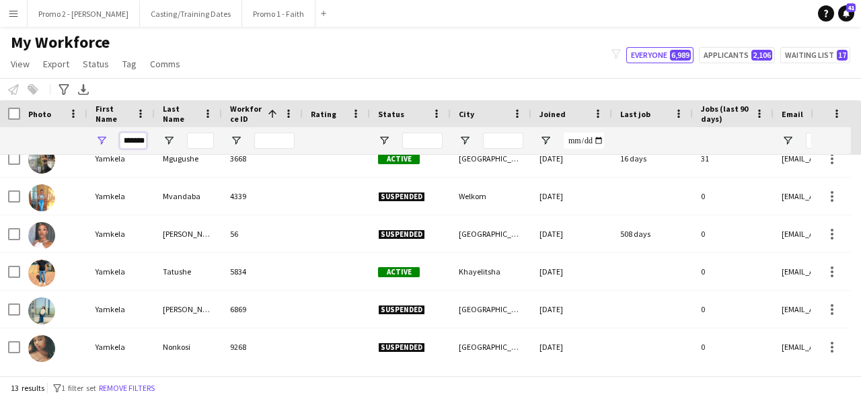
type input "*******"
click at [204, 139] on input "Last Name Filter Input" at bounding box center [200, 141] width 27 height 16
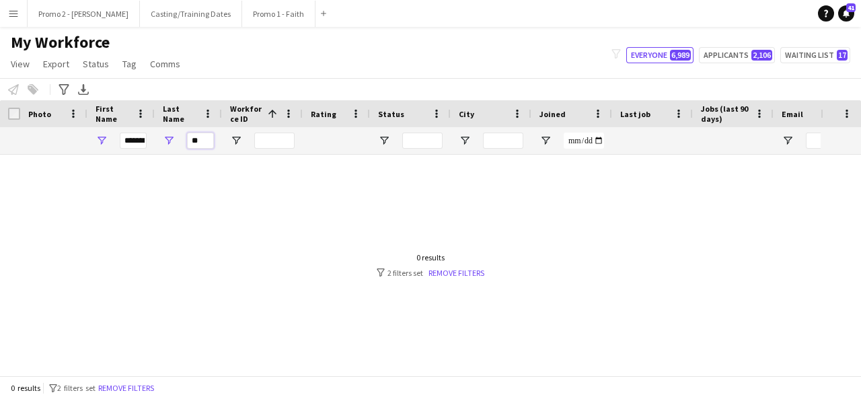
type input "**"
drag, startPoint x: 122, startPoint y: 139, endPoint x: 333, endPoint y: 160, distance: 211.6
click at [333, 160] on div "Workforce Details Photo First Name" at bounding box center [430, 237] width 861 height 275
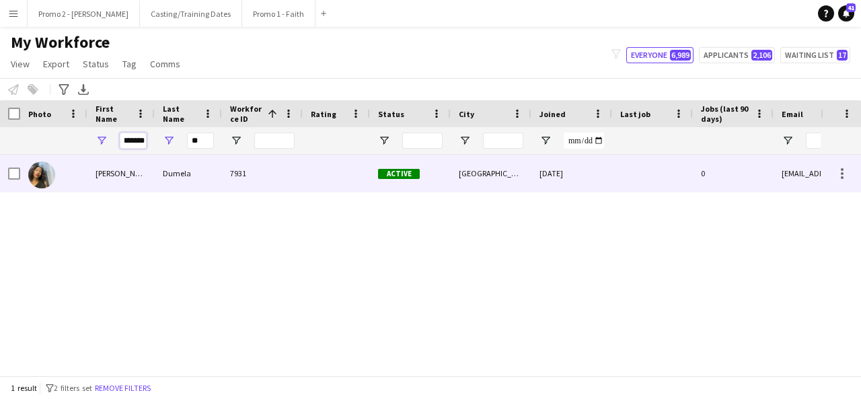
type input "*******"
click at [338, 172] on div at bounding box center [336, 173] width 67 height 37
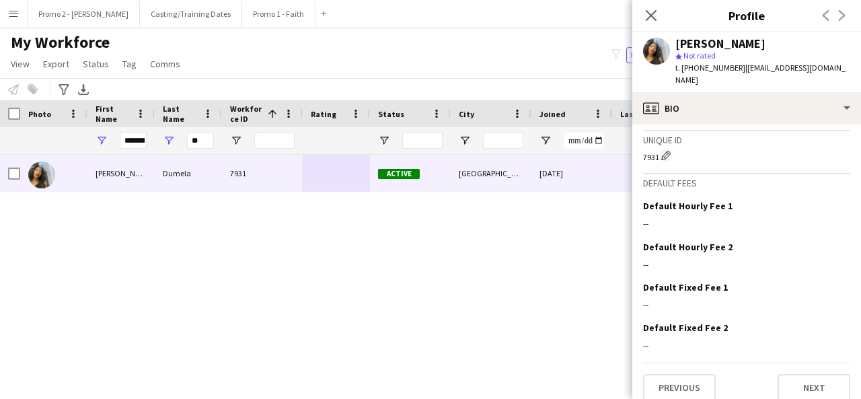
click at [548, 244] on div "[PERSON_NAME] 7931 Active [GEOGRAPHIC_DATA] [DATE] 0 [EMAIL_ADDRESS][DOMAIN_NAM…" at bounding box center [410, 260] width 821 height 211
click at [650, 14] on icon at bounding box center [651, 15] width 13 height 13
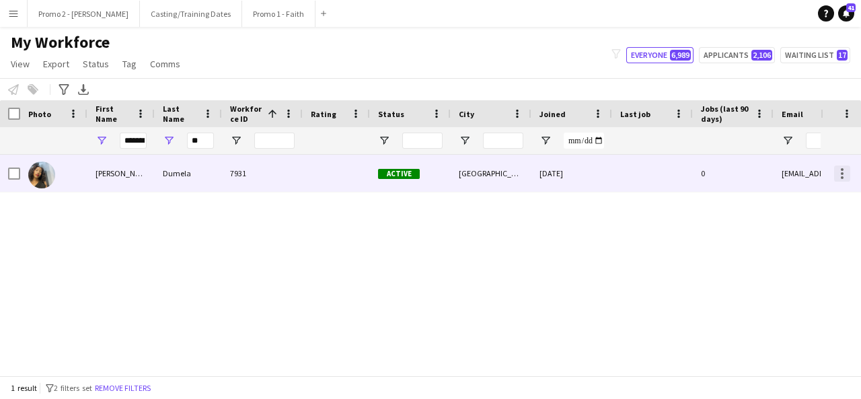
click at [839, 170] on div at bounding box center [842, 174] width 16 height 16
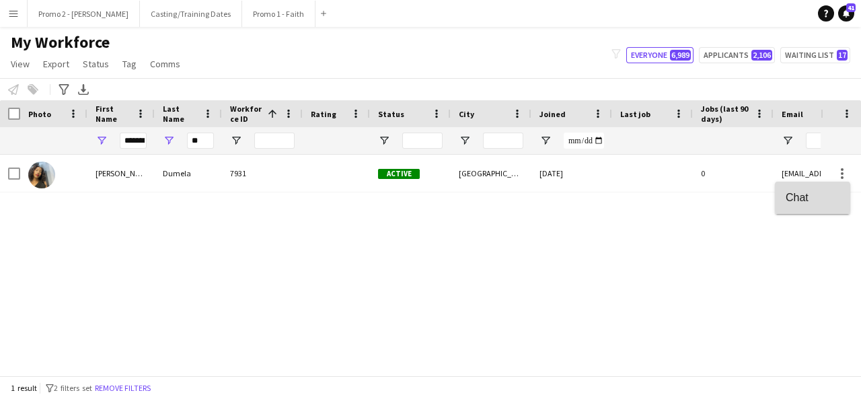
click at [799, 198] on span "Chat" at bounding box center [813, 197] width 54 height 12
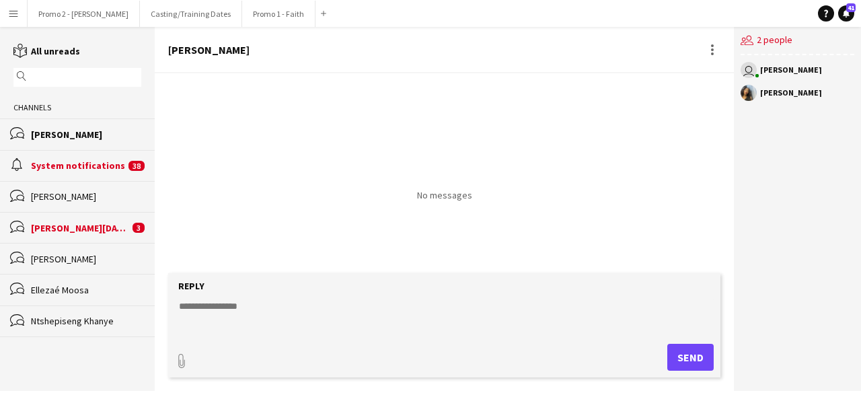
click at [46, 354] on app-channels-list "reading All unreads magnifier Channels bubbles [PERSON_NAME] alarm System notif…" at bounding box center [77, 209] width 155 height 364
click at [23, 15] on button "Menu" at bounding box center [13, 13] width 27 height 27
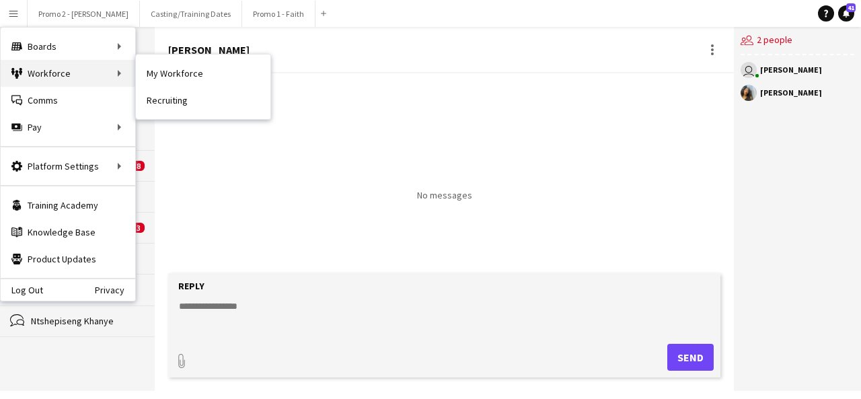
click at [107, 77] on div "Workforce Workforce" at bounding box center [68, 73] width 135 height 27
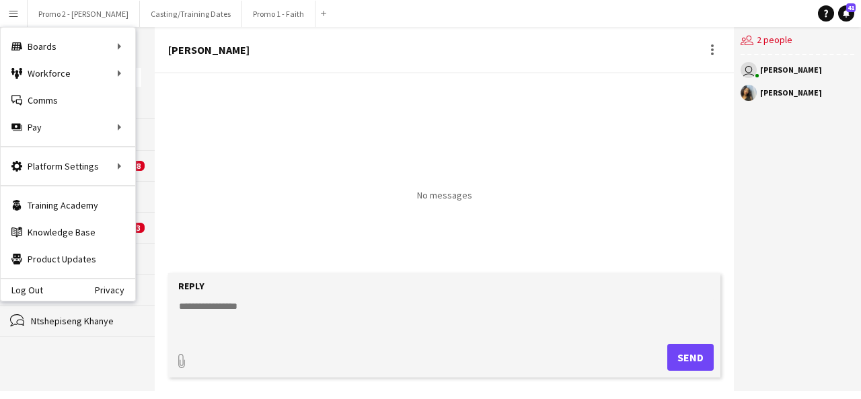
click at [765, 44] on div "users2 2 people" at bounding box center [798, 41] width 114 height 28
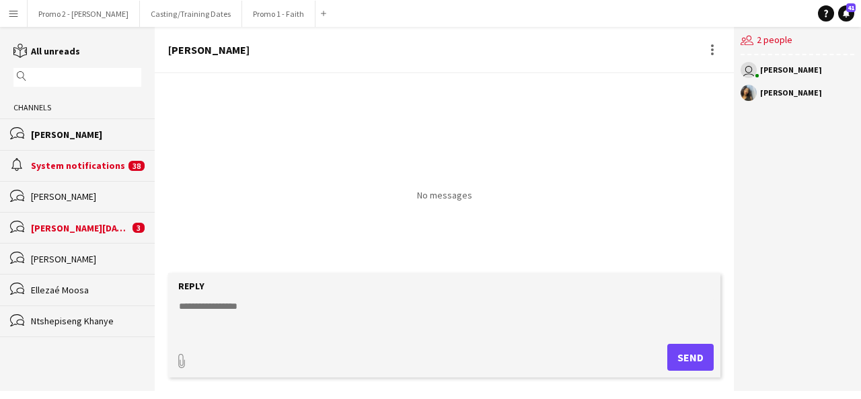
click at [37, 105] on div "Channels" at bounding box center [77, 108] width 155 height 22
click at [42, 44] on div "reading All unreads" at bounding box center [77, 51] width 155 height 14
click at [59, 199] on div "[PERSON_NAME]" at bounding box center [86, 196] width 110 height 12
click at [60, 233] on div "[PERSON_NAME][DATE]" at bounding box center [80, 228] width 98 height 12
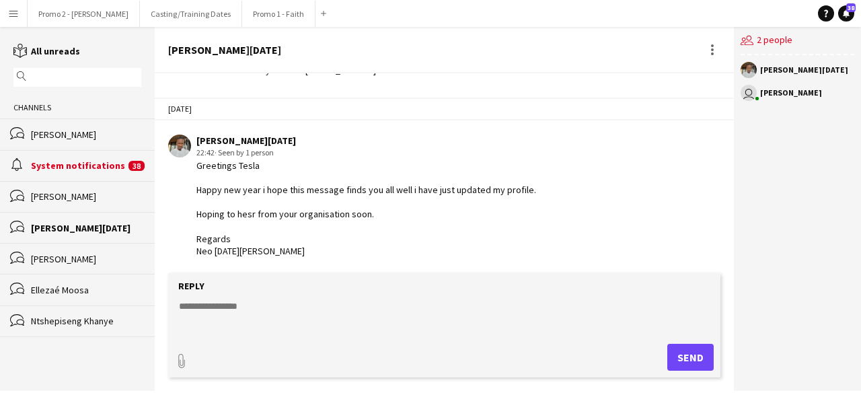
click at [60, 287] on div "Ellezaé Moosa" at bounding box center [86, 290] width 110 height 12
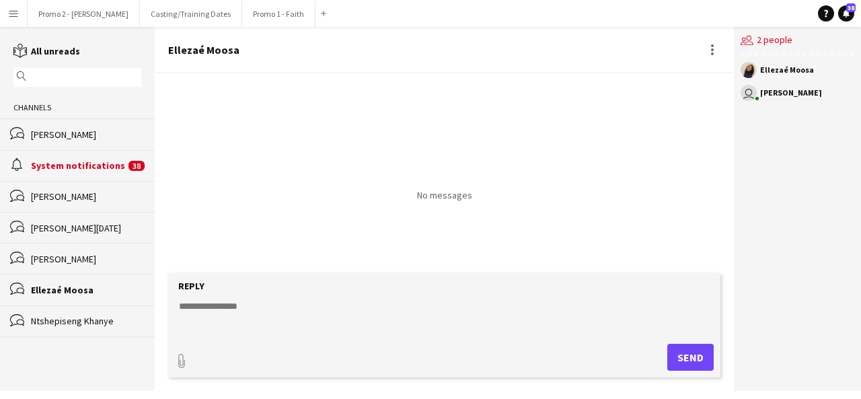
click at [84, 166] on div "System notifications" at bounding box center [78, 165] width 94 height 12
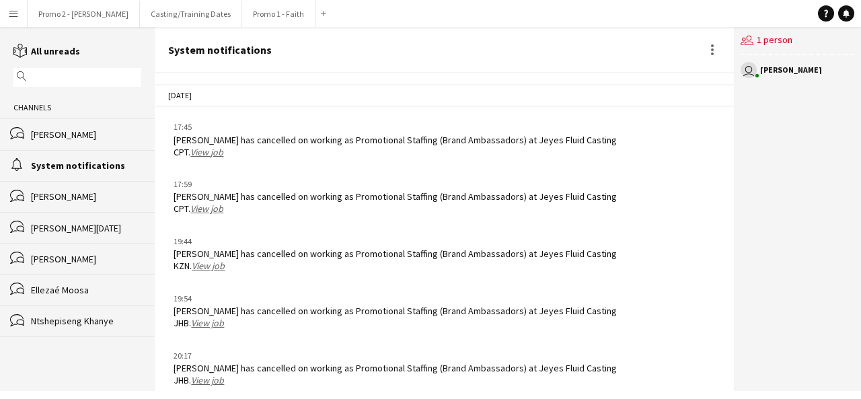
scroll to position [2200, 0]
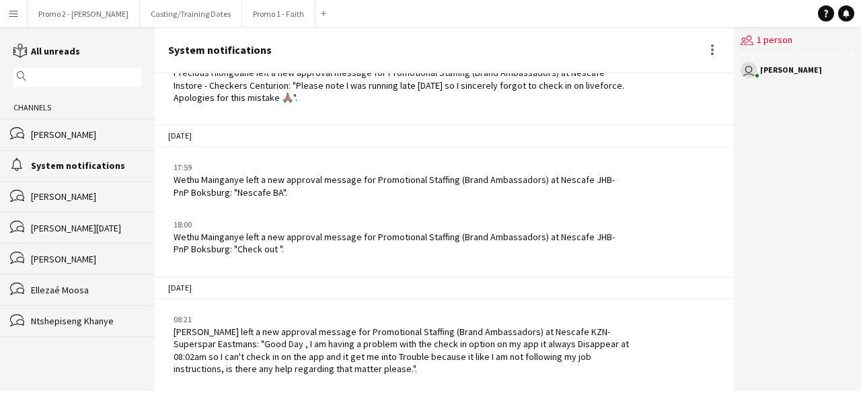
click at [861, 149] on div "users2 1 person user [PERSON_NAME]" at bounding box center [797, 209] width 127 height 364
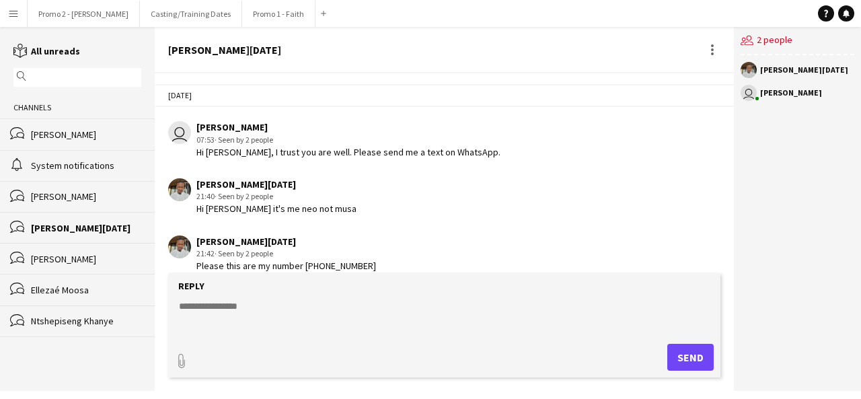
scroll to position [196, 0]
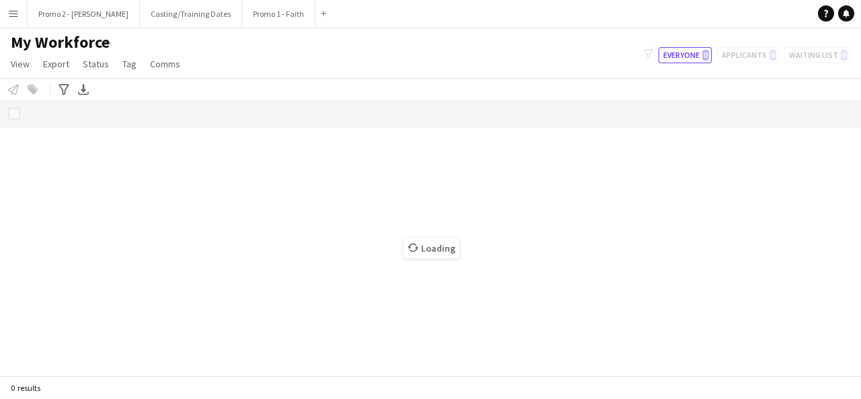
click at [17, 11] on app-icon "Menu" at bounding box center [13, 13] width 11 height 11
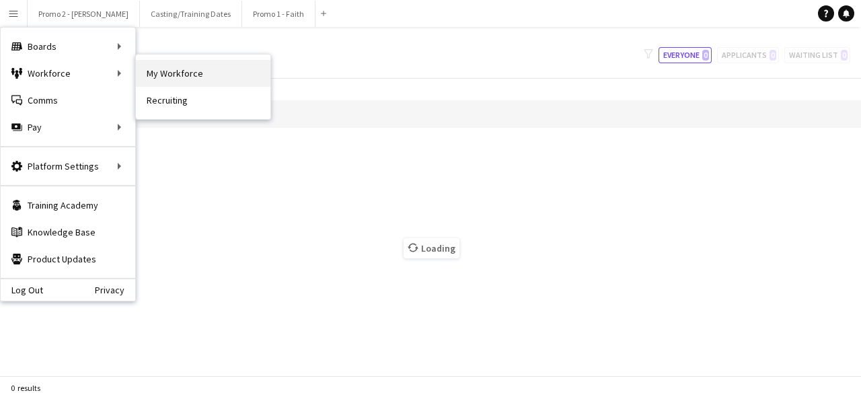
click at [194, 66] on link "My Workforce" at bounding box center [203, 73] width 135 height 27
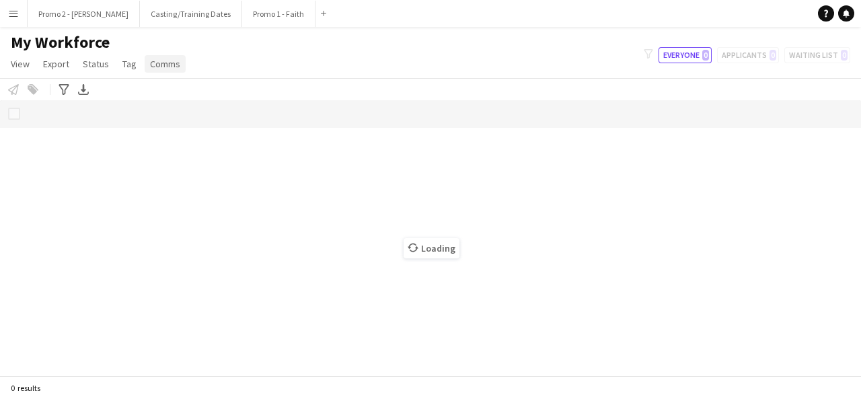
click at [174, 63] on span "Comms" at bounding box center [165, 64] width 30 height 12
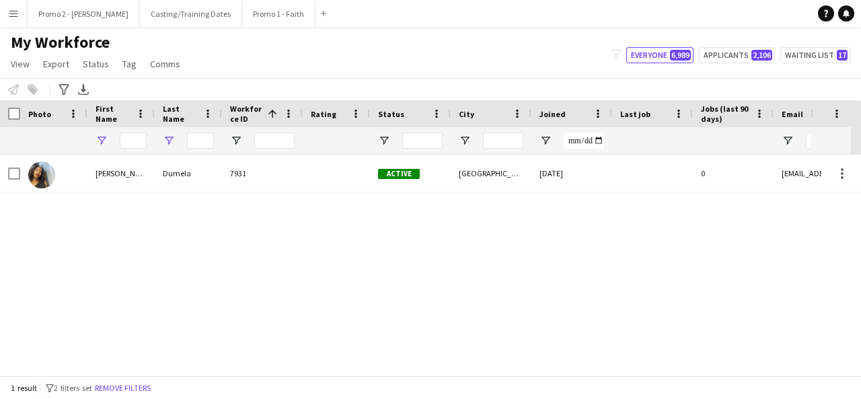
type input "*******"
type input "**"
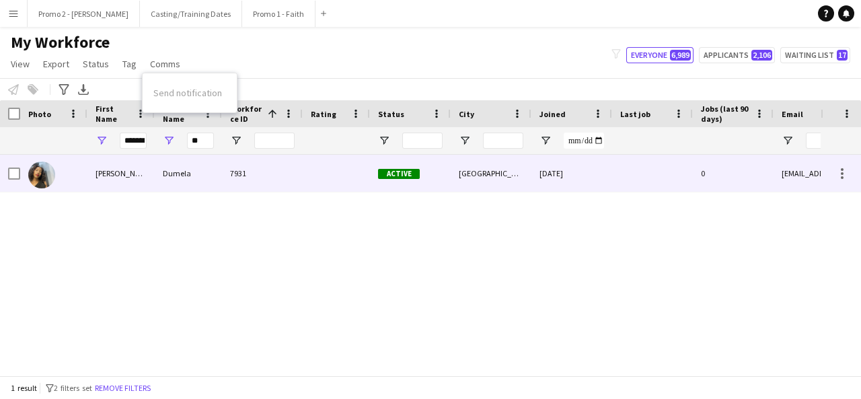
click at [14, 163] on div at bounding box center [14, 174] width 12 height 38
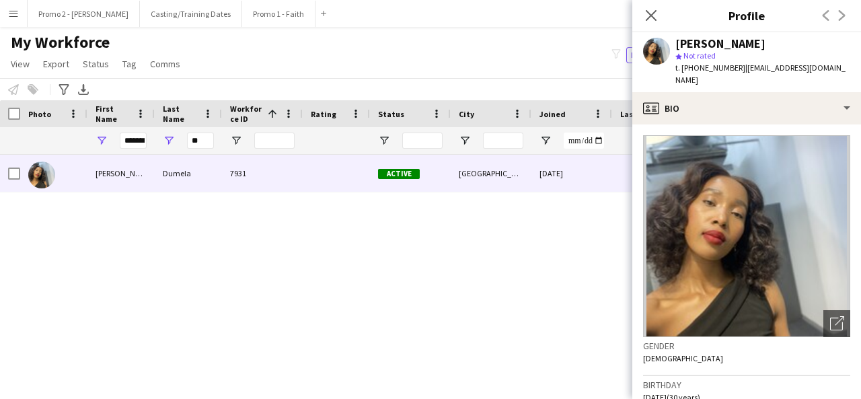
click at [258, 222] on div "[PERSON_NAME] 7931 Active [GEOGRAPHIC_DATA] [DATE] 0 [EMAIL_ADDRESS][DOMAIN_NAM…" at bounding box center [410, 260] width 821 height 211
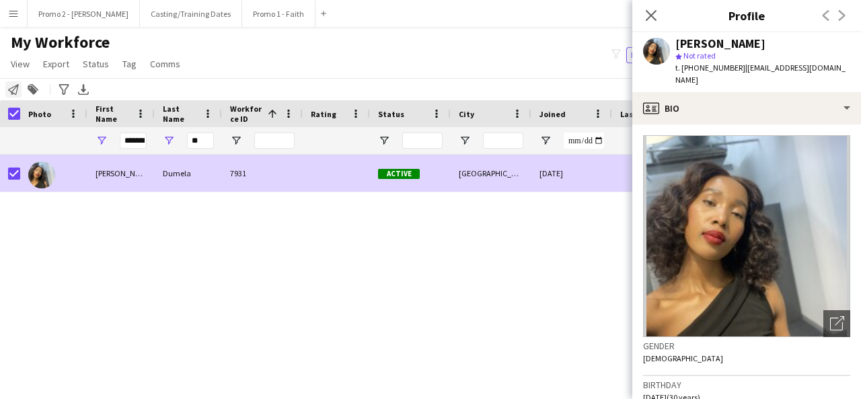
click at [13, 90] on icon "Notify workforce" at bounding box center [13, 89] width 11 height 11
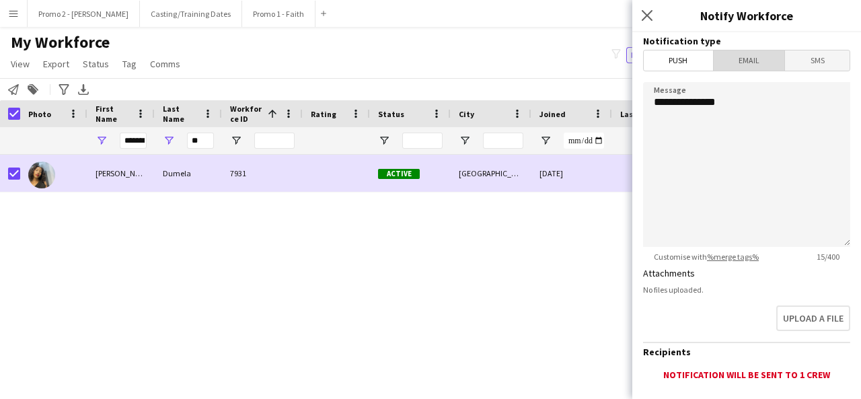
click at [756, 63] on span "Email" at bounding box center [749, 60] width 71 height 20
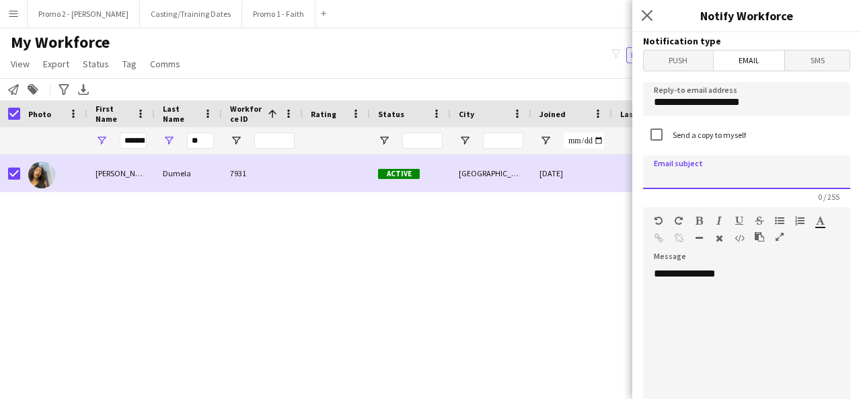
click at [698, 171] on input at bounding box center [746, 172] width 207 height 34
type input "********"
click at [678, 270] on div "**********" at bounding box center [741, 347] width 197 height 161
drag, startPoint x: 748, startPoint y: 273, endPoint x: 632, endPoint y: 279, distance: 115.2
click at [632, 279] on app-popin "**********" at bounding box center [746, 199] width 229 height 399
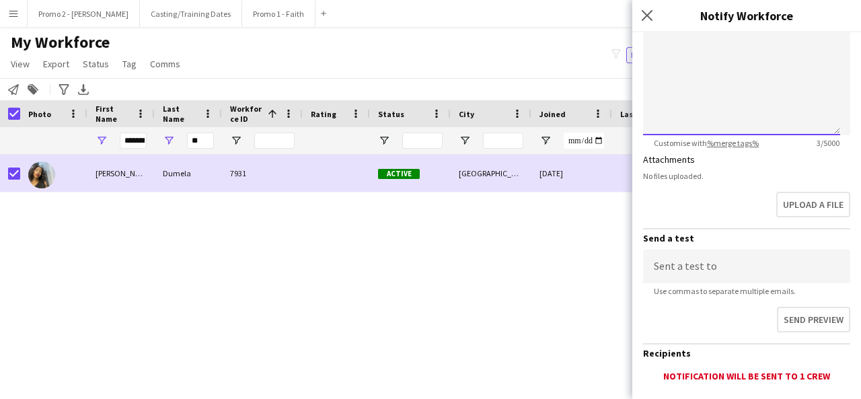
scroll to position [349, 0]
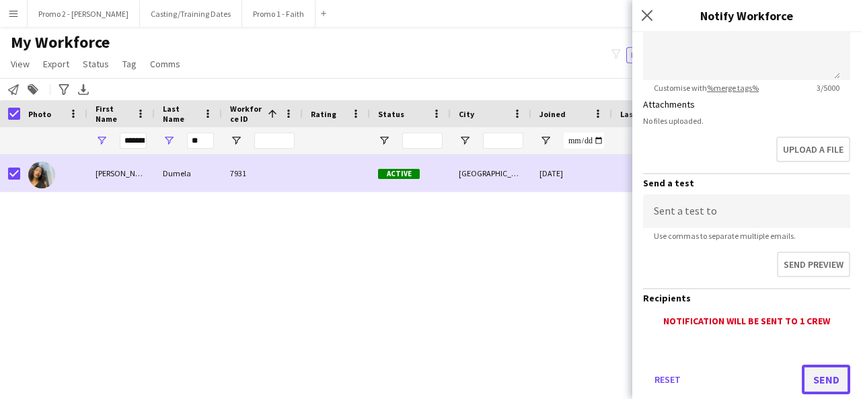
click at [819, 375] on button "Send" at bounding box center [826, 380] width 48 height 30
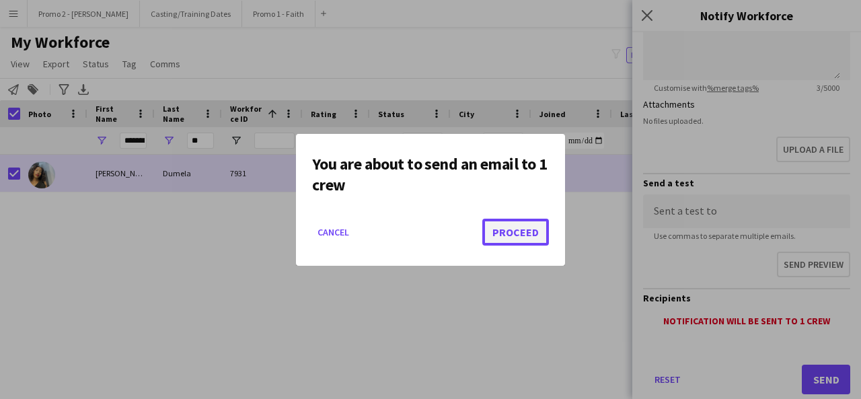
click at [521, 241] on button "Proceed" at bounding box center [515, 232] width 67 height 27
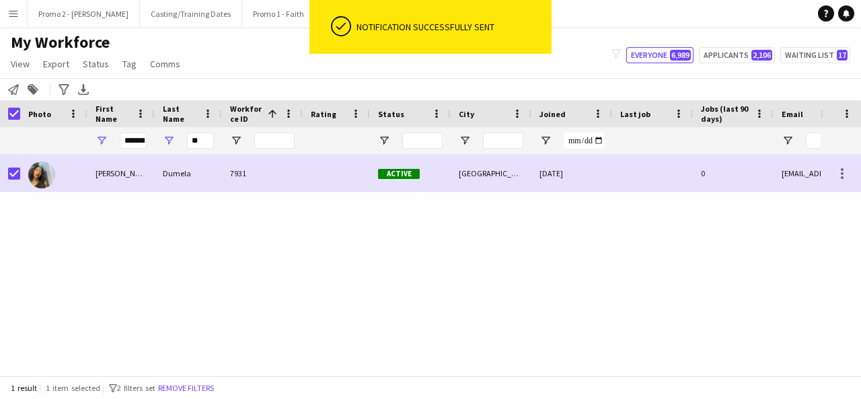
click at [363, 235] on div "[PERSON_NAME] 7931 Active [GEOGRAPHIC_DATA] [DATE] 0 [EMAIL_ADDRESS][DOMAIN_NAM…" at bounding box center [410, 260] width 821 height 211
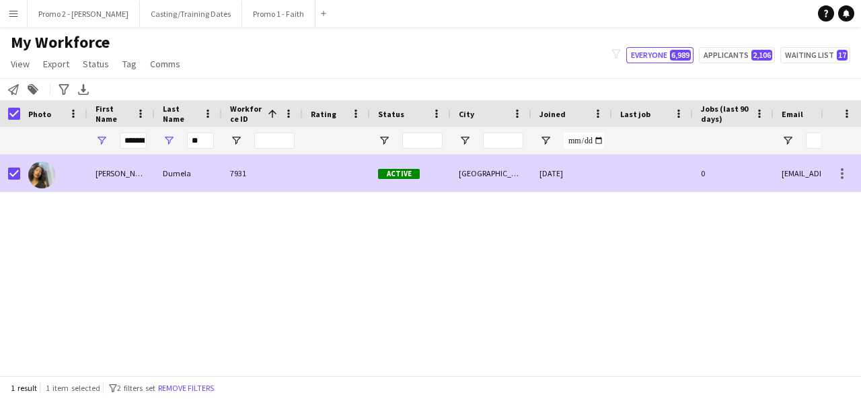
click at [499, 180] on div "[GEOGRAPHIC_DATA]" at bounding box center [491, 173] width 81 height 37
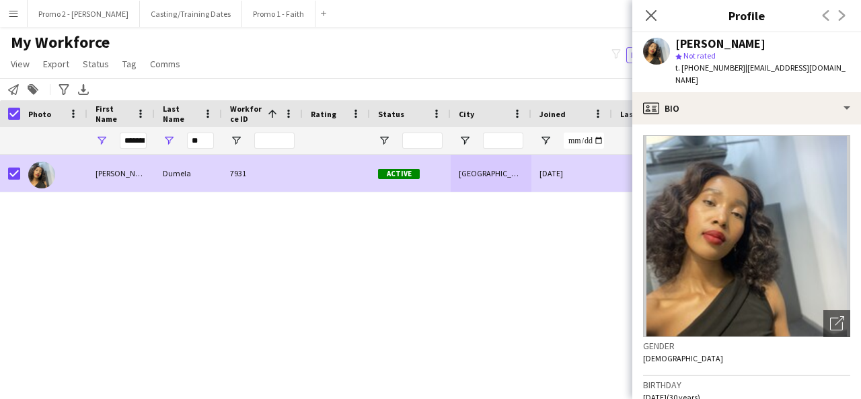
click at [764, 77] on div "[PERSON_NAME] star Not rated t. [PHONE_NUMBER] | [EMAIL_ADDRESS][DOMAIN_NAME]" at bounding box center [746, 62] width 229 height 60
click at [539, 218] on div "[PERSON_NAME] 7931 Active [GEOGRAPHIC_DATA] [DATE] 0 [EMAIL_ADDRESS][DOMAIN_NAM…" at bounding box center [410, 260] width 821 height 211
click at [650, 17] on icon at bounding box center [651, 15] width 13 height 13
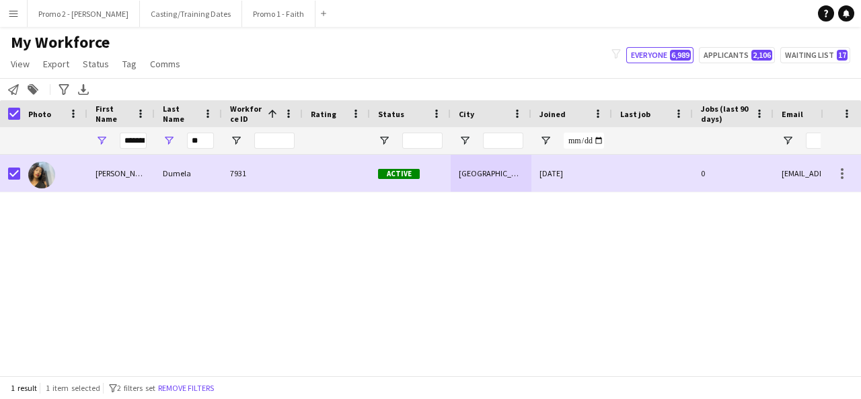
click at [445, 264] on div "[PERSON_NAME] 7931 Active [GEOGRAPHIC_DATA] [DATE] 0 [EMAIL_ADDRESS][DOMAIN_NAM…" at bounding box center [410, 260] width 821 height 211
click at [59, 8] on button "Promo 2 - [PERSON_NAME]" at bounding box center [84, 14] width 112 height 26
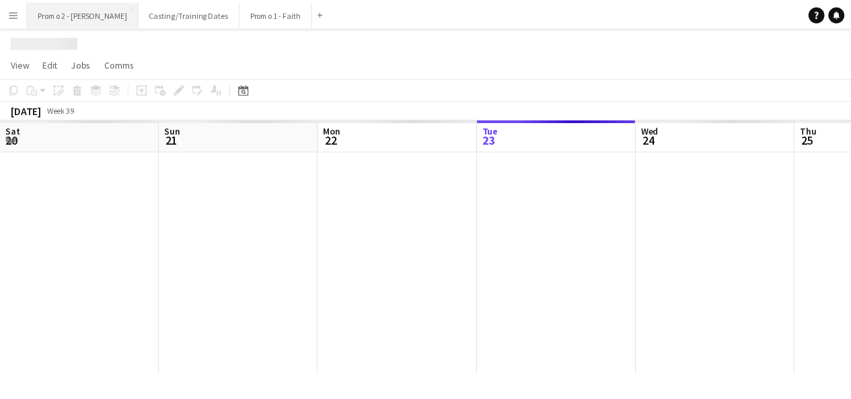
scroll to position [0, 322]
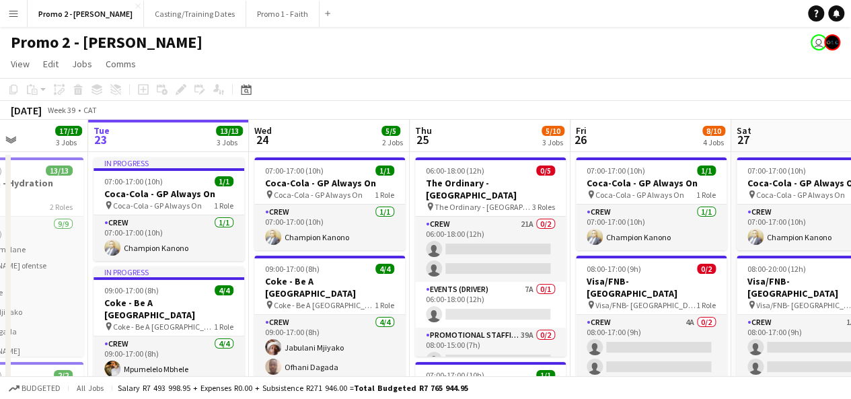
drag, startPoint x: 804, startPoint y: 192, endPoint x: 381, endPoint y: 186, distance: 422.6
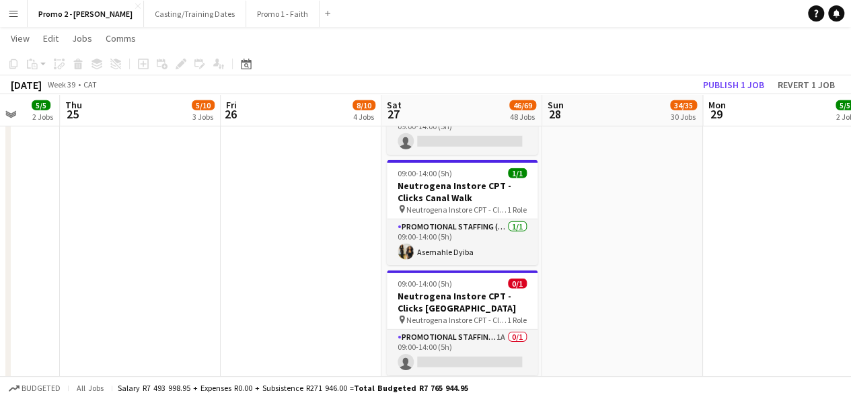
scroll to position [4524, 0]
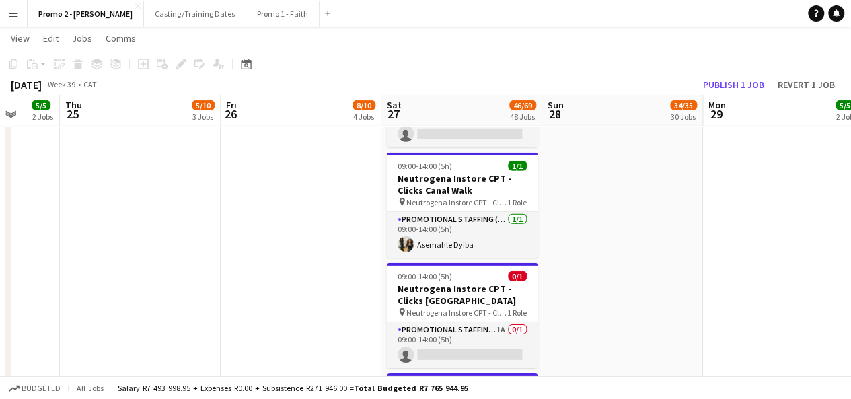
click at [14, 12] on app-icon "Menu" at bounding box center [13, 13] width 11 height 11
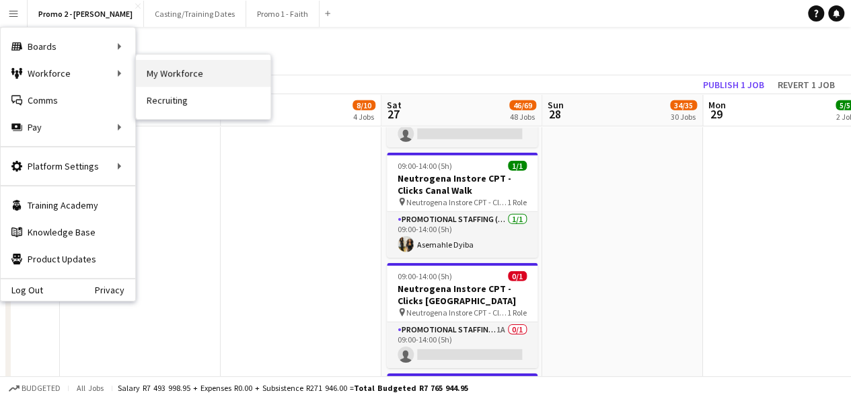
click at [203, 69] on link "My Workforce" at bounding box center [203, 73] width 135 height 27
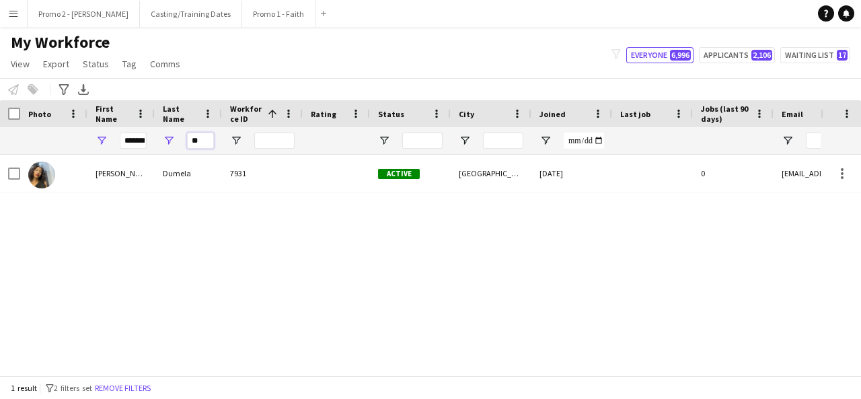
drag, startPoint x: 207, startPoint y: 147, endPoint x: 188, endPoint y: 148, distance: 18.9
click at [188, 148] on input "**" at bounding box center [200, 141] width 27 height 16
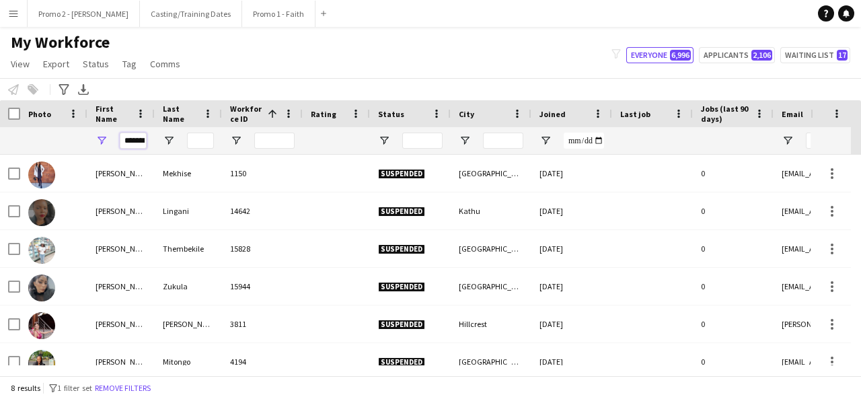
scroll to position [0, 5]
drag, startPoint x: 122, startPoint y: 141, endPoint x: 192, endPoint y: 140, distance: 70.0
click at [192, 140] on div "*******" at bounding box center [719, 140] width 1439 height 27
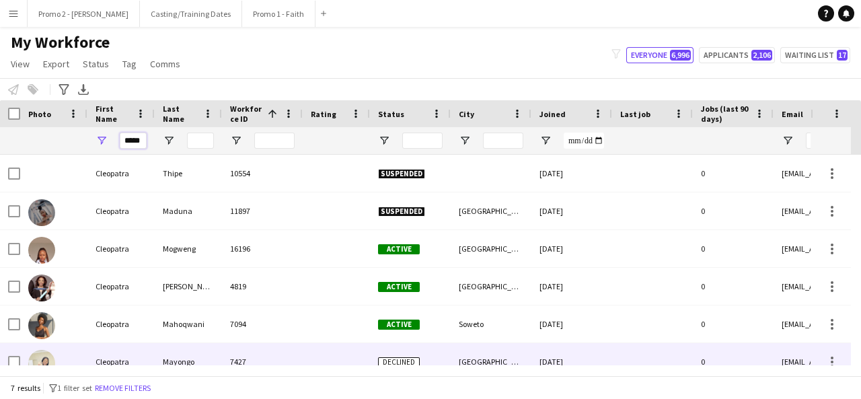
type input "*****"
click at [410, 351] on div "Declined" at bounding box center [410, 361] width 81 height 37
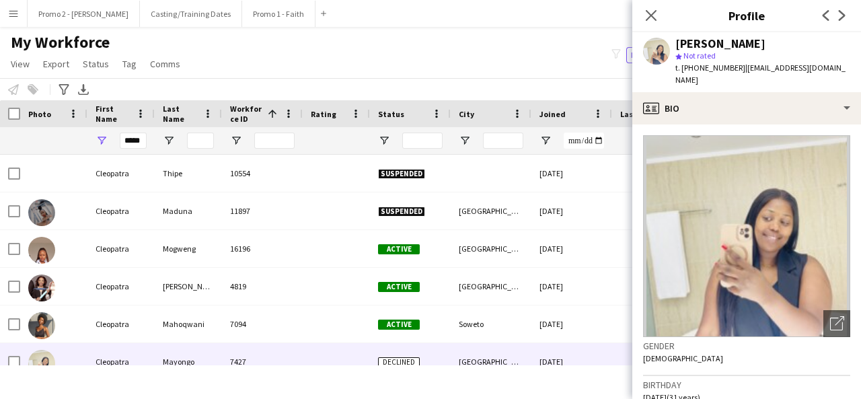
scroll to position [501, 0]
